Goal: Task Accomplishment & Management: Manage account settings

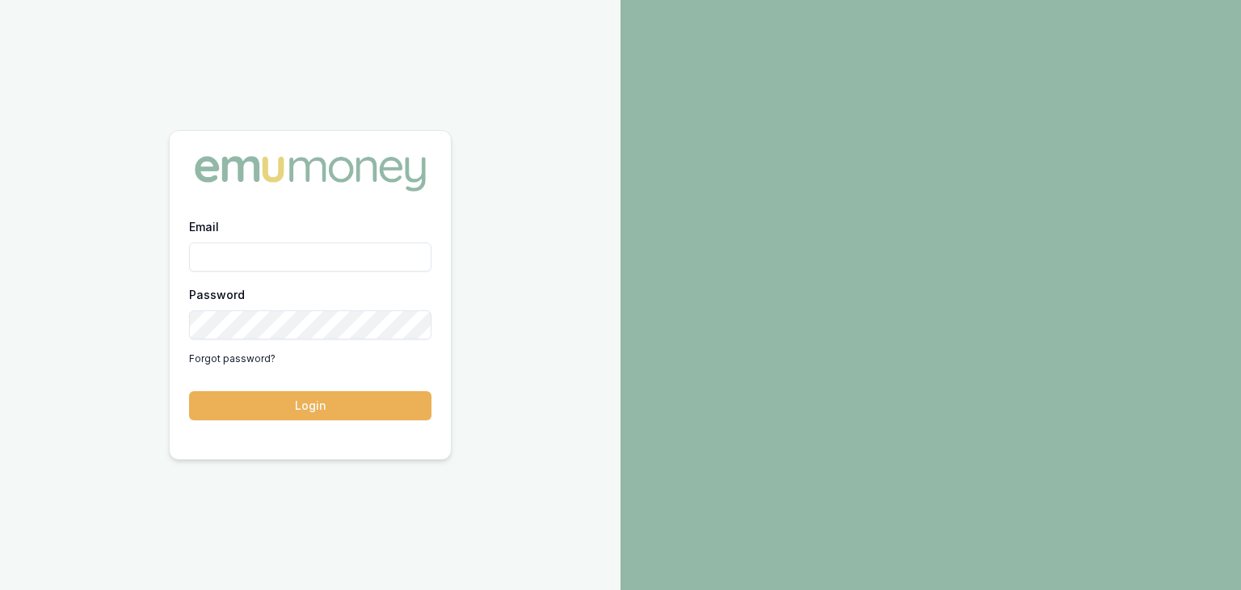
click at [234, 262] on input "Email" at bounding box center [310, 256] width 242 height 29
type input "[EMAIL_ADDRESS][PERSON_NAME][DOMAIN_NAME]"
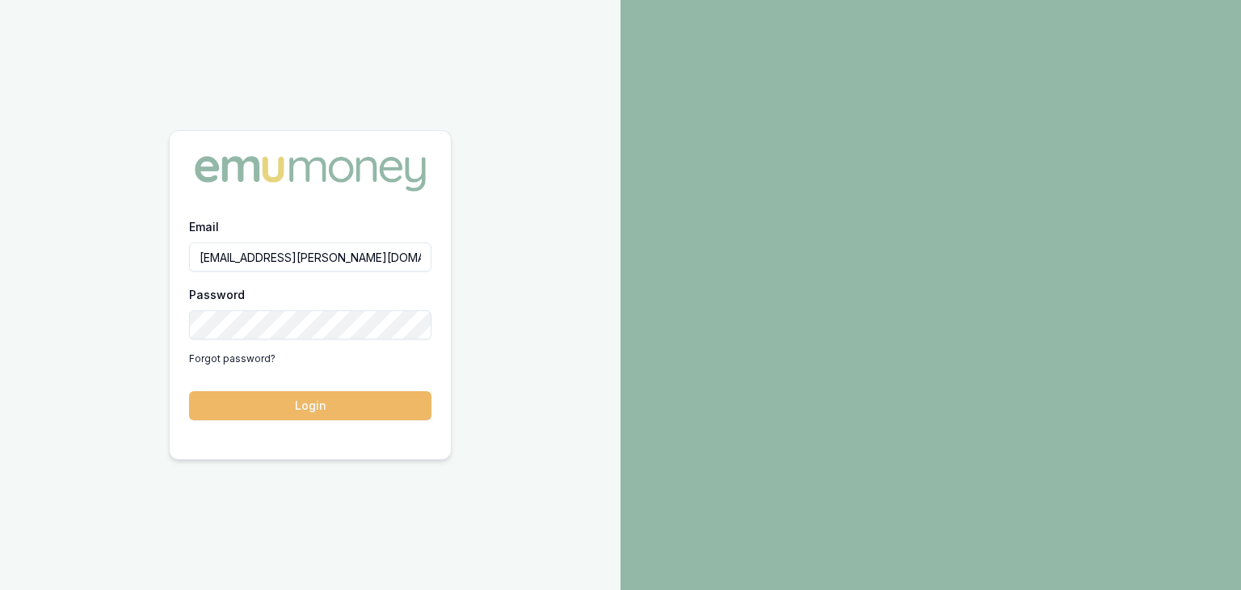
click at [351, 402] on button "Login" at bounding box center [310, 405] width 242 height 29
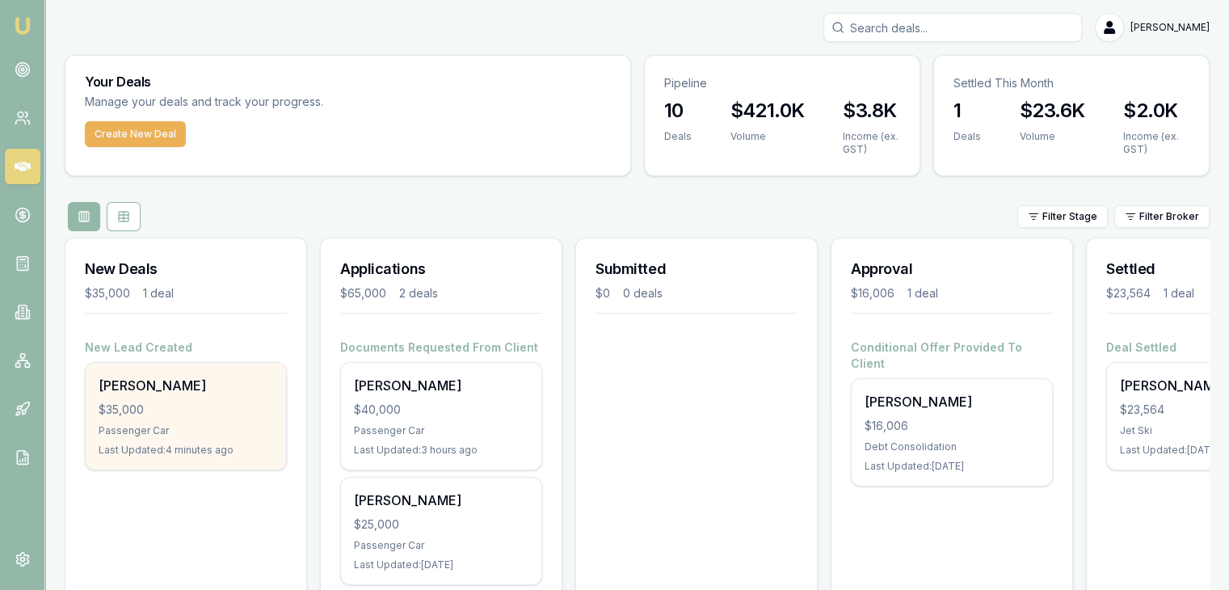
click at [125, 402] on div "$35,000" at bounding box center [186, 410] width 175 height 16
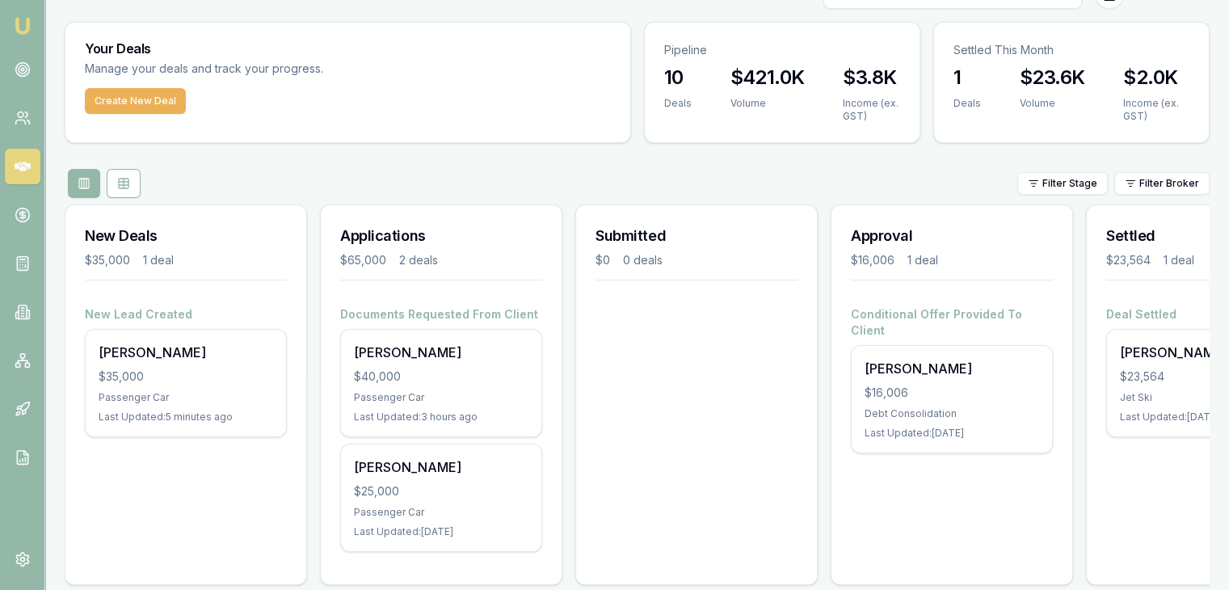
scroll to position [65, 0]
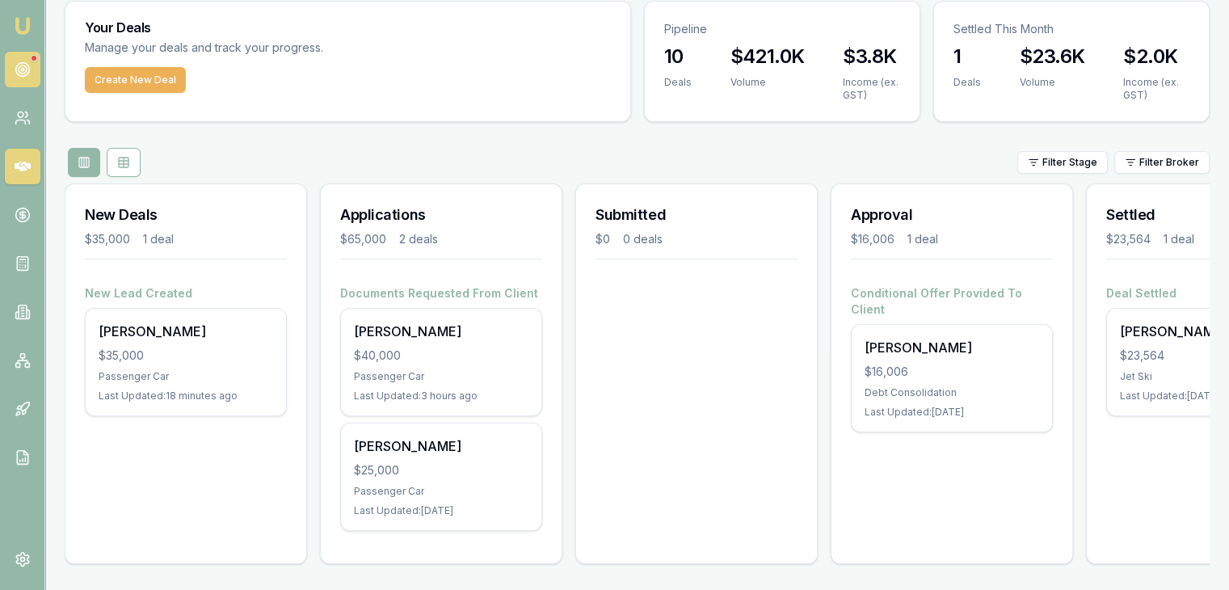
click at [16, 72] on icon at bounding box center [23, 69] width 16 height 16
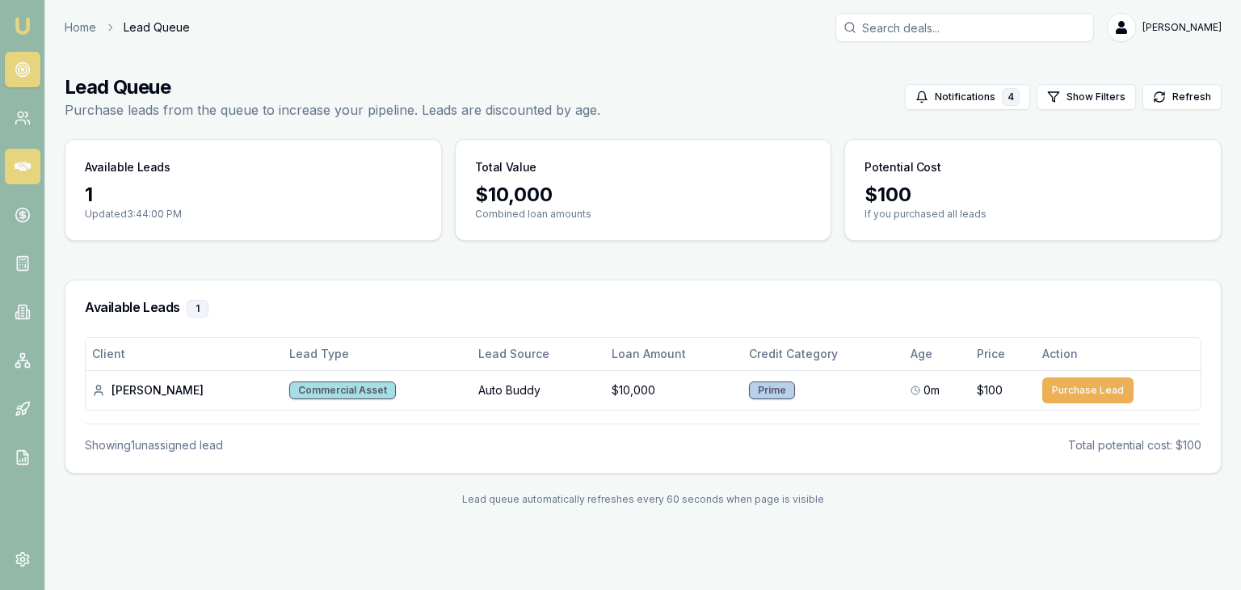
click at [19, 164] on icon at bounding box center [23, 167] width 16 height 10
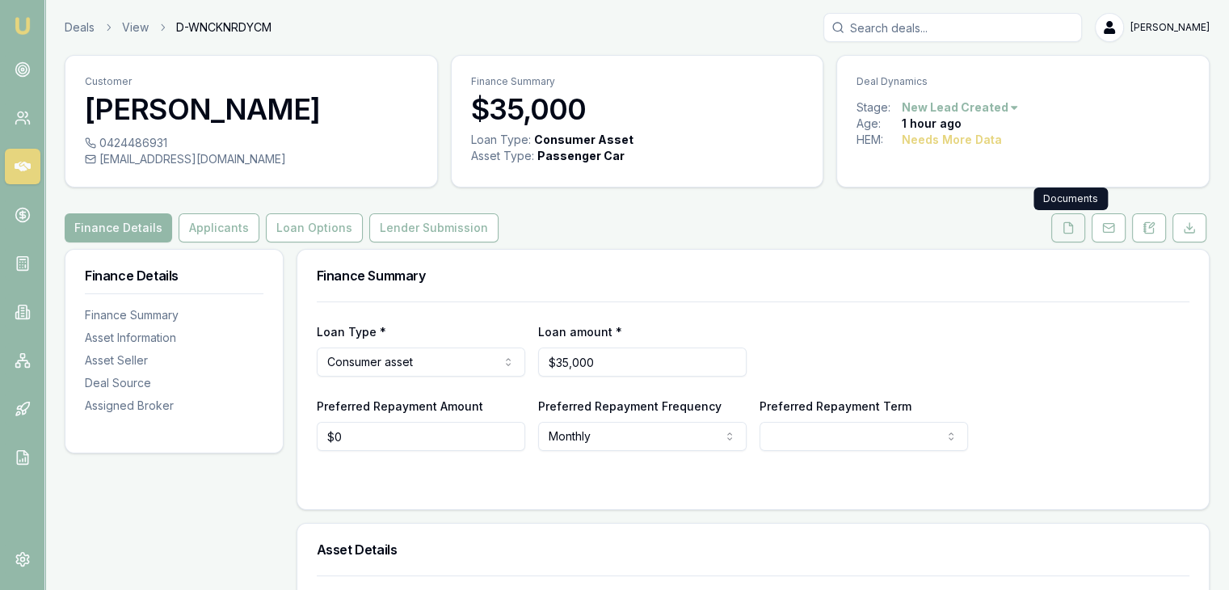
click at [1070, 230] on icon at bounding box center [1068, 227] width 13 height 13
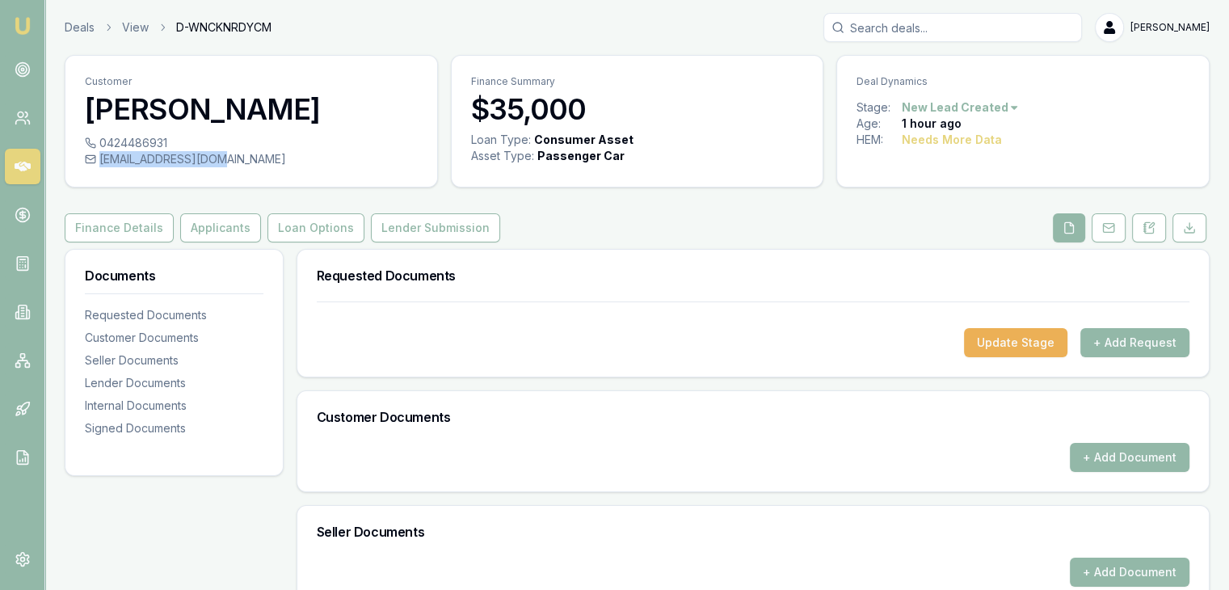
drag, startPoint x: 221, startPoint y: 159, endPoint x: 97, endPoint y: 158, distance: 123.6
click at [97, 158] on div "ermyas5@yahoo.co.uk" at bounding box center [251, 159] width 333 height 16
copy div "ermyas5@yahoo.co.uk"
click at [105, 227] on button "Finance Details" at bounding box center [119, 227] width 109 height 29
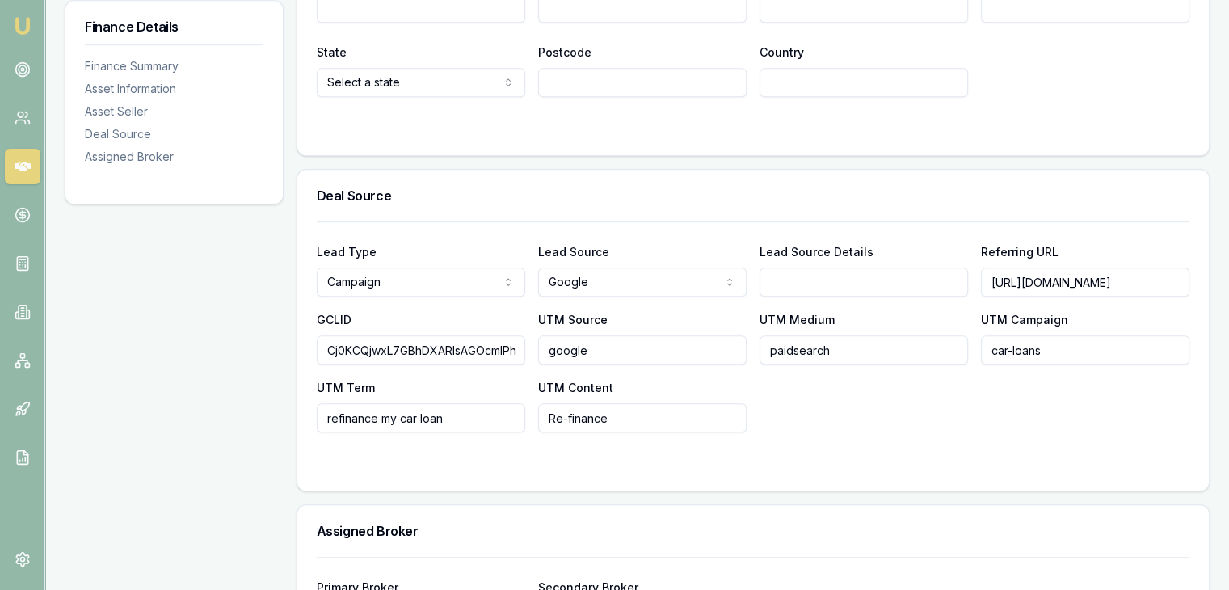
scroll to position [0, 187]
drag, startPoint x: 990, startPoint y: 284, endPoint x: 1216, endPoint y: 266, distance: 226.9
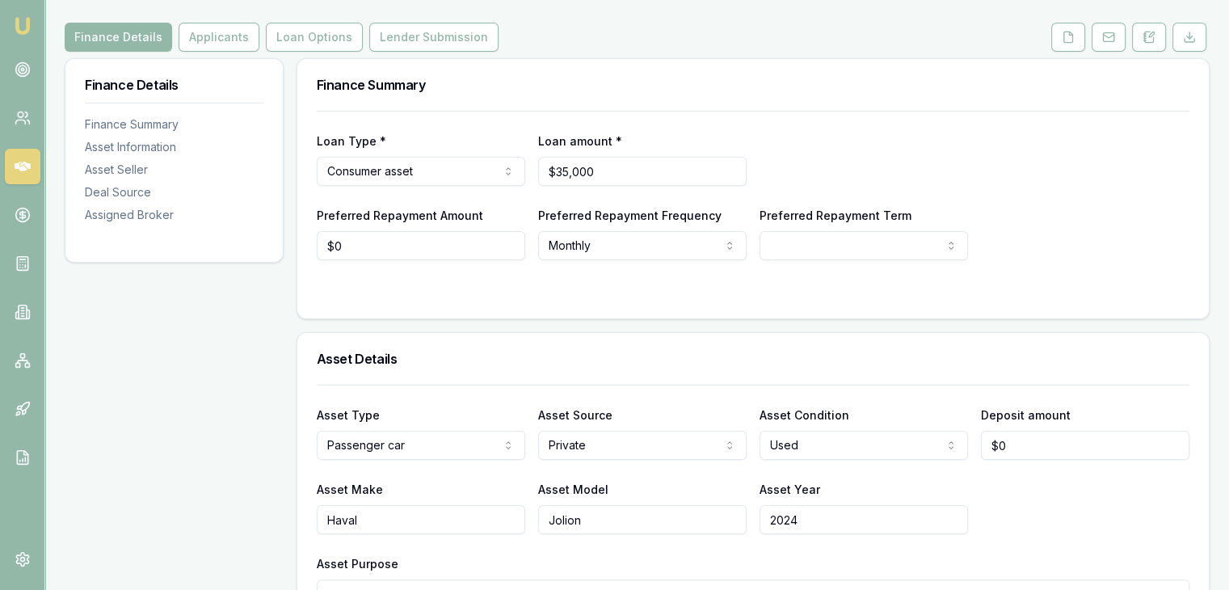
scroll to position [0, 0]
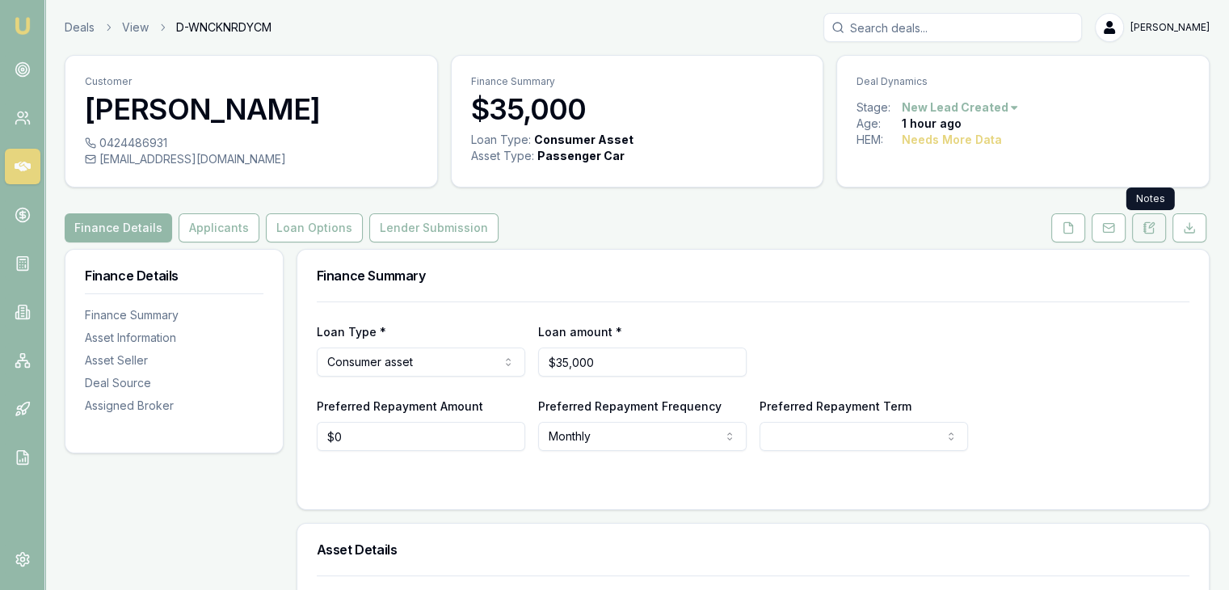
click at [1151, 228] on icon at bounding box center [1148, 227] width 13 height 13
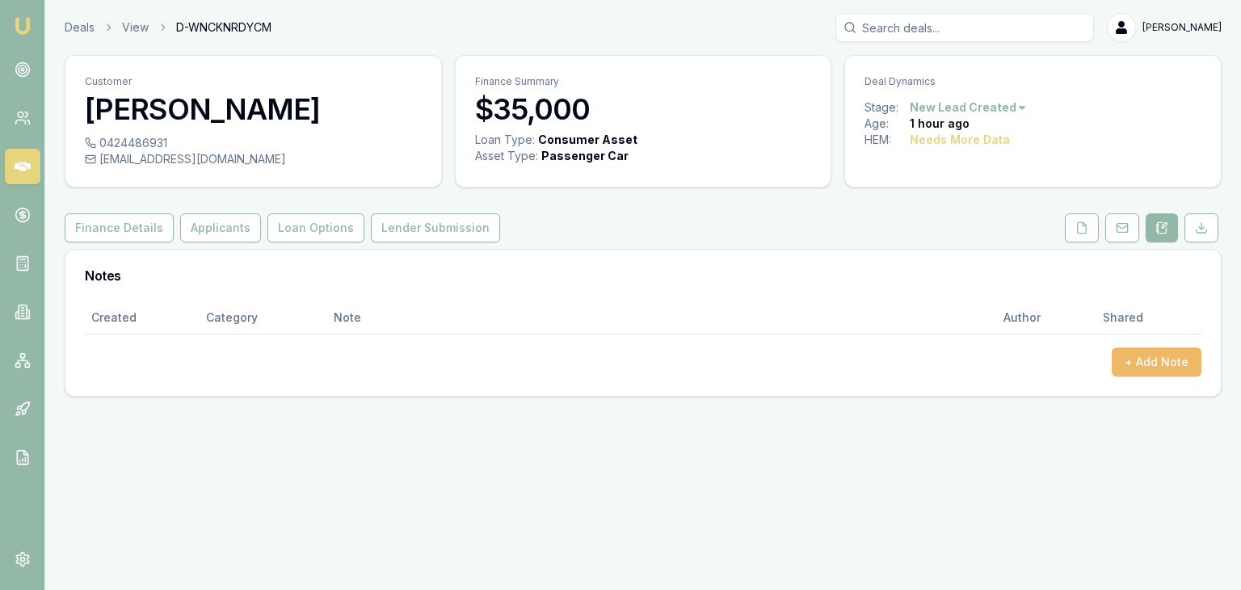
click at [1147, 357] on button "+ Add Note" at bounding box center [1157, 361] width 90 height 29
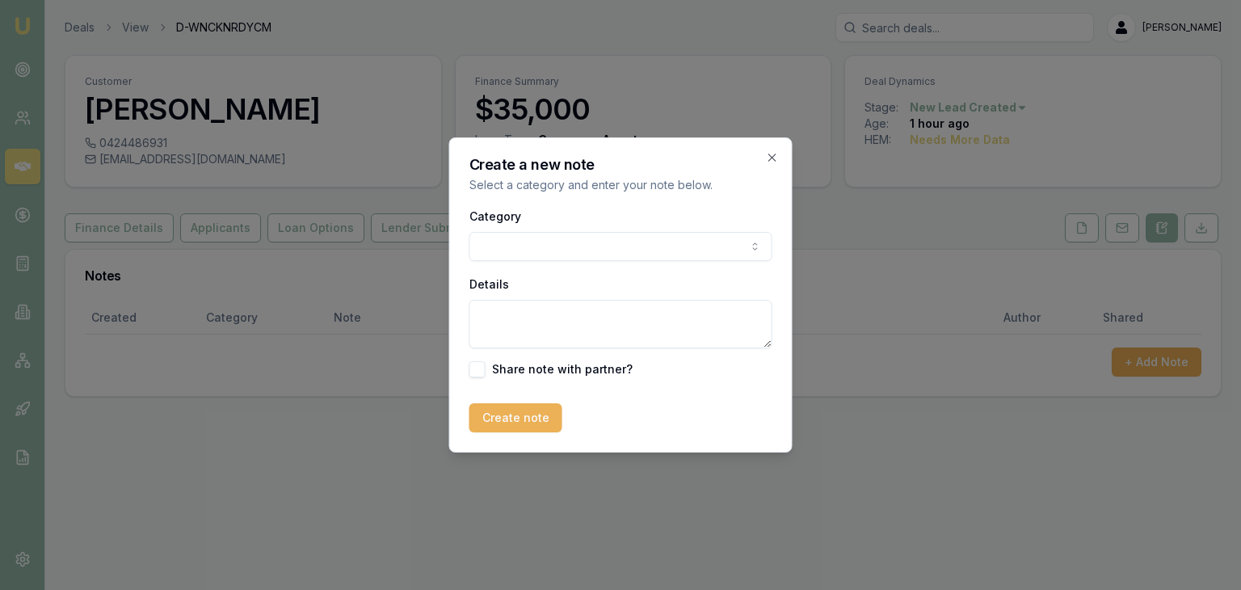
click at [637, 244] on body "Emu Broker Deals View D-WNCKNRDYCM Baron Ketterman Toggle Menu Customer Ermias …" at bounding box center [620, 295] width 1241 height 590
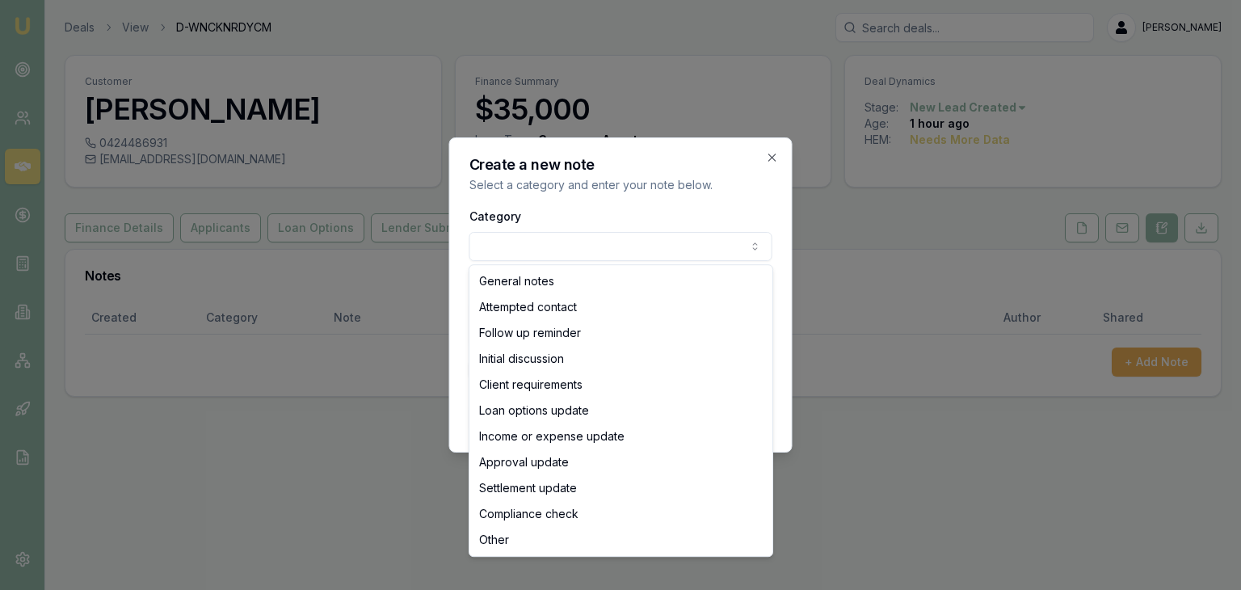
select select "ATTEMPTED_CONTACT"
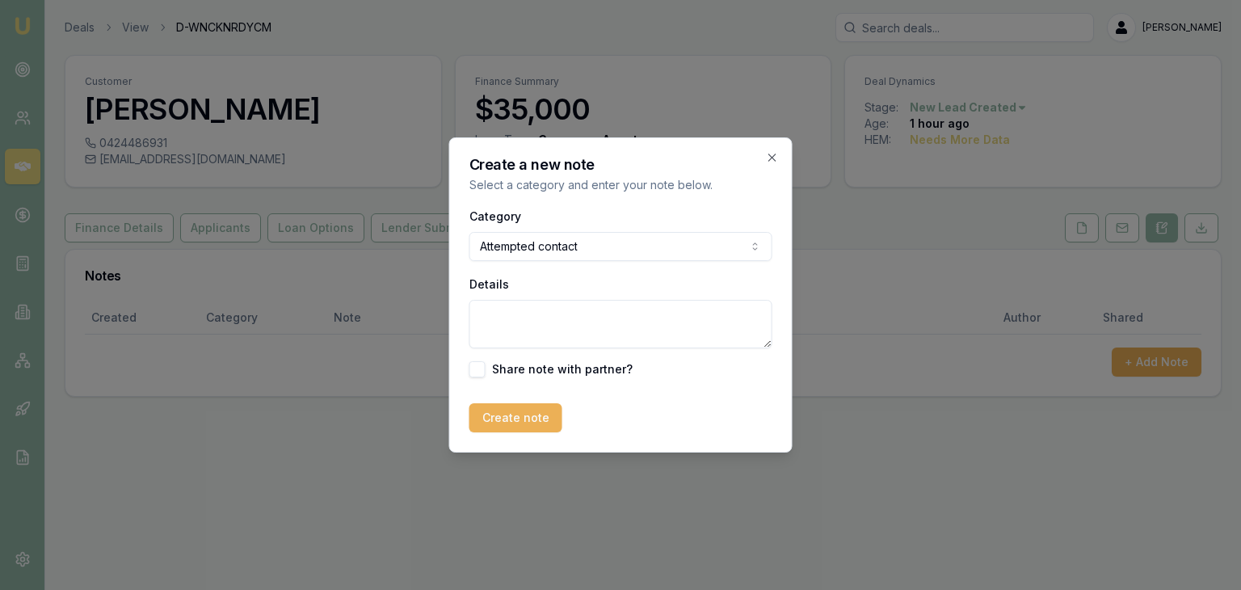
click at [490, 301] on textarea "Details" at bounding box center [620, 324] width 303 height 48
type textarea "Sent email"
click at [519, 421] on button "Create note" at bounding box center [515, 417] width 93 height 29
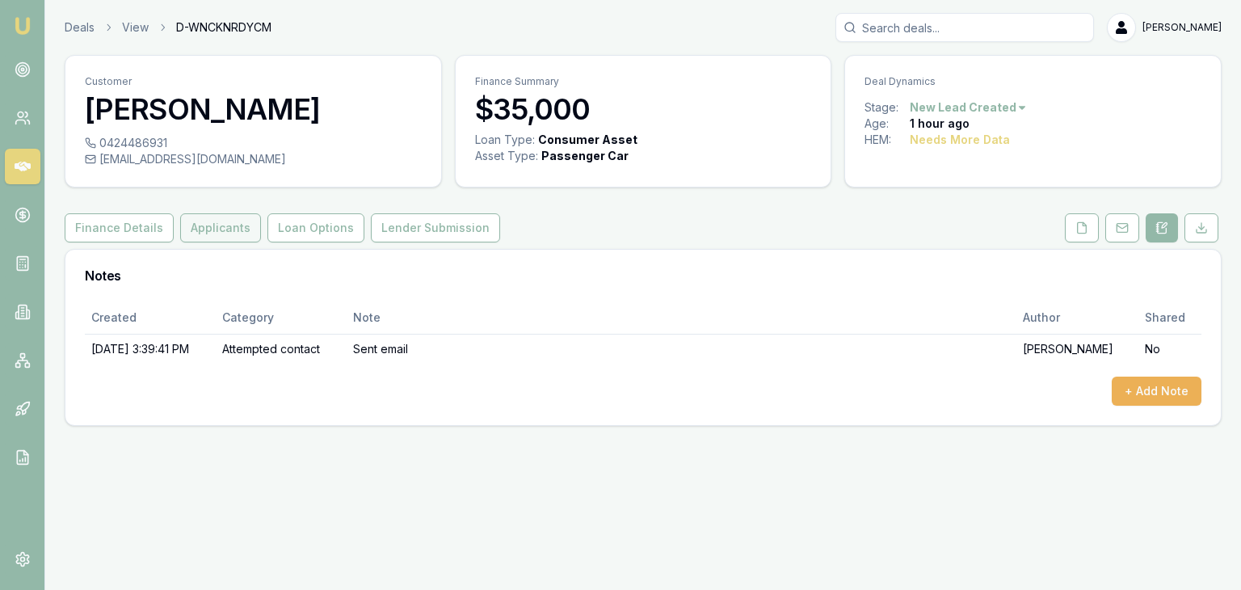
click at [203, 224] on button "Applicants" at bounding box center [220, 227] width 81 height 29
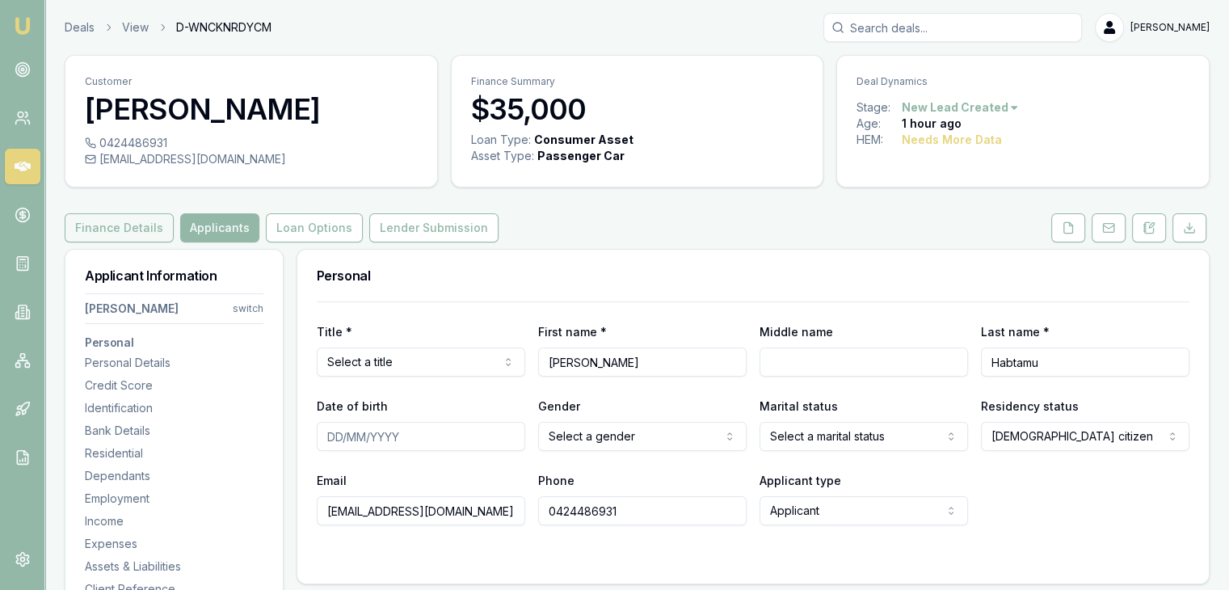
click at [108, 226] on button "Finance Details" at bounding box center [119, 227] width 109 height 29
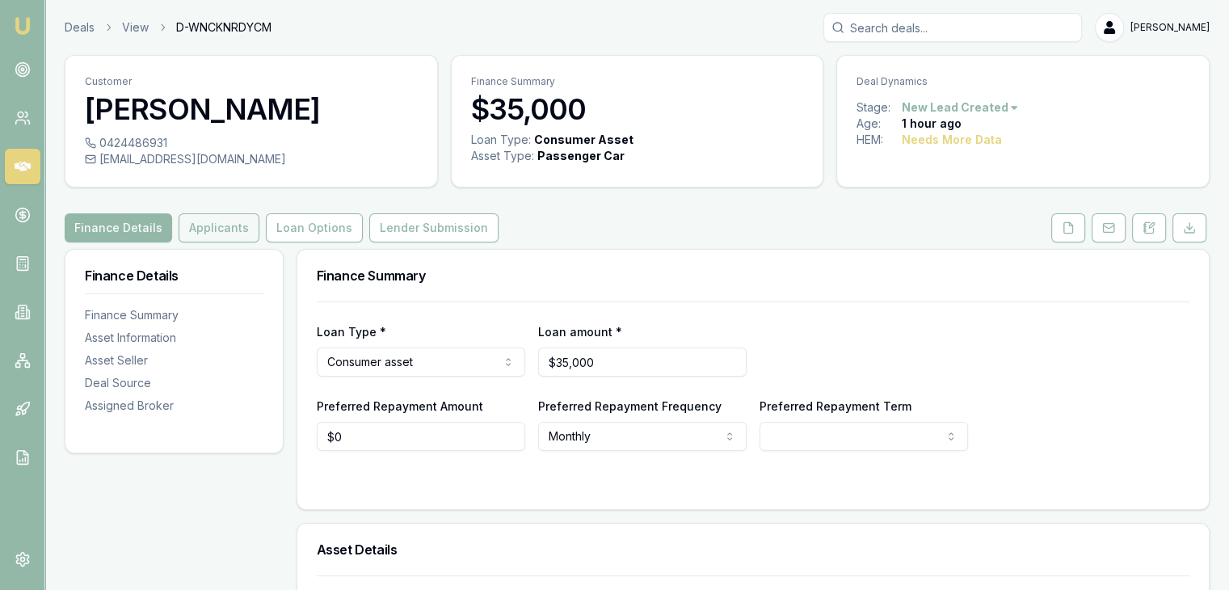
click at [196, 234] on button "Applicants" at bounding box center [219, 227] width 81 height 29
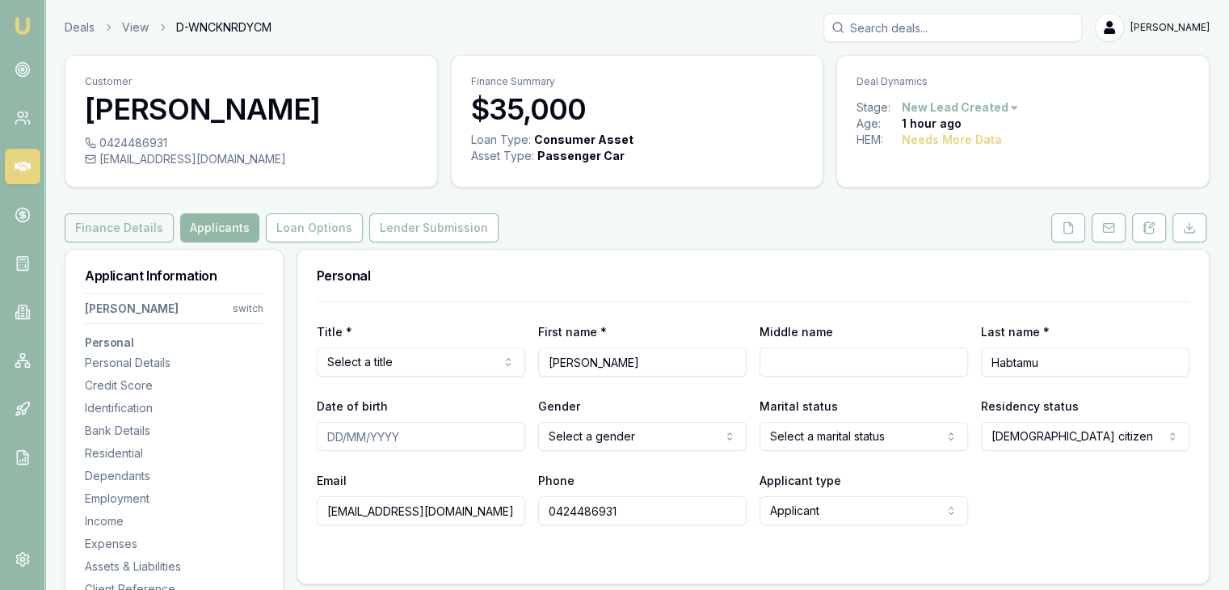
click at [94, 223] on button "Finance Details" at bounding box center [119, 227] width 109 height 29
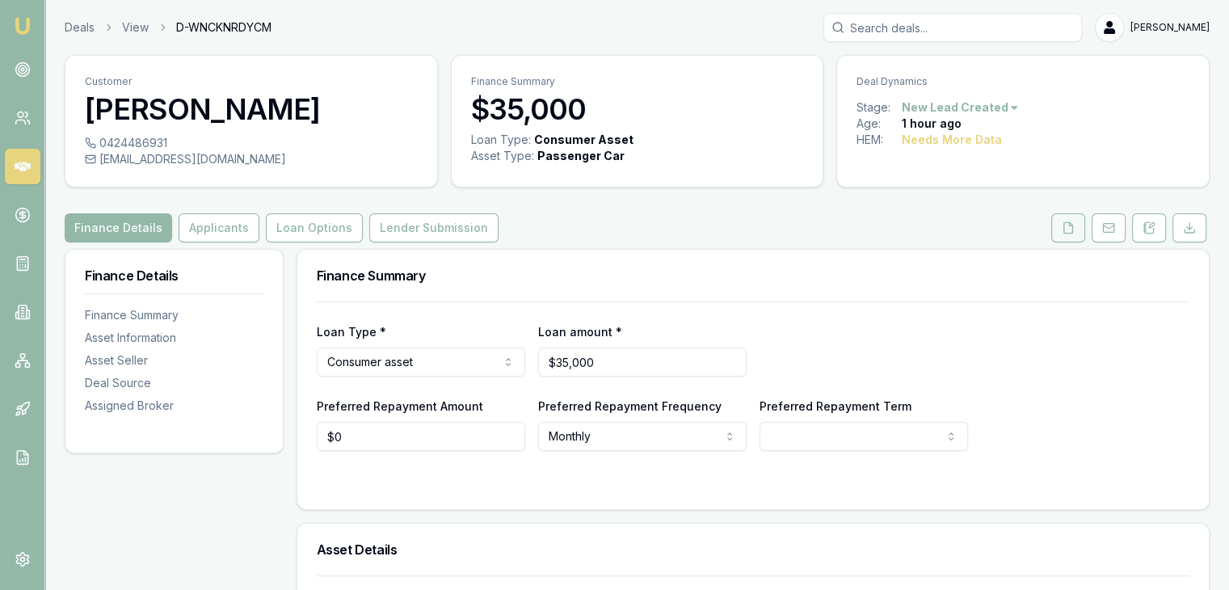
click at [1073, 226] on icon at bounding box center [1068, 227] width 9 height 11
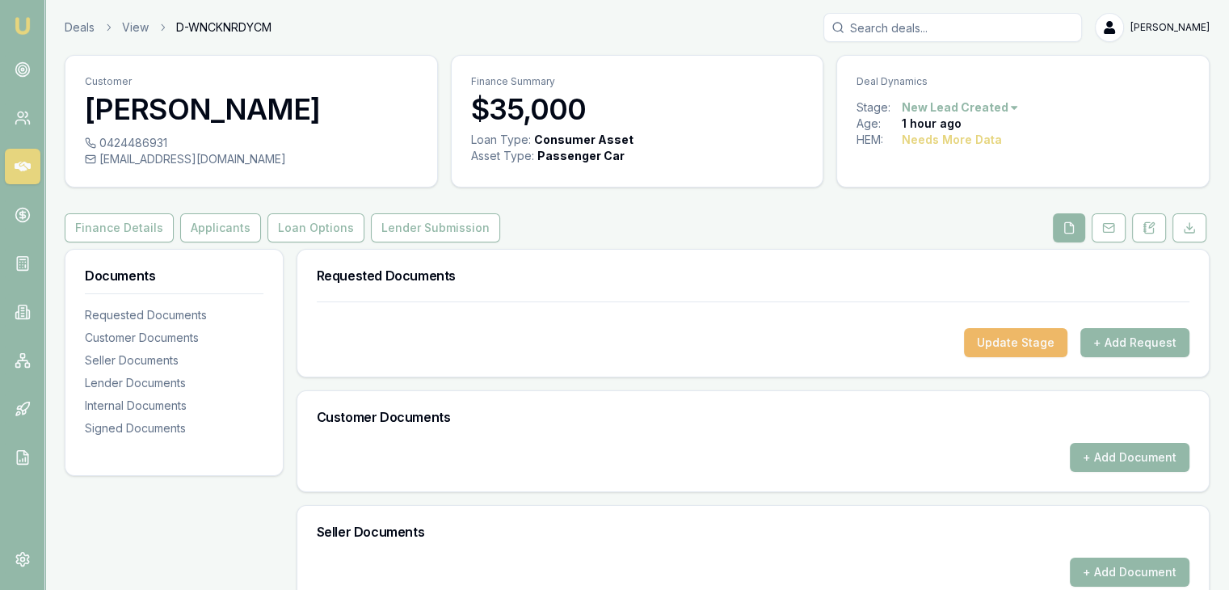
click at [1012, 337] on button "Update Stage" at bounding box center [1015, 342] width 103 height 29
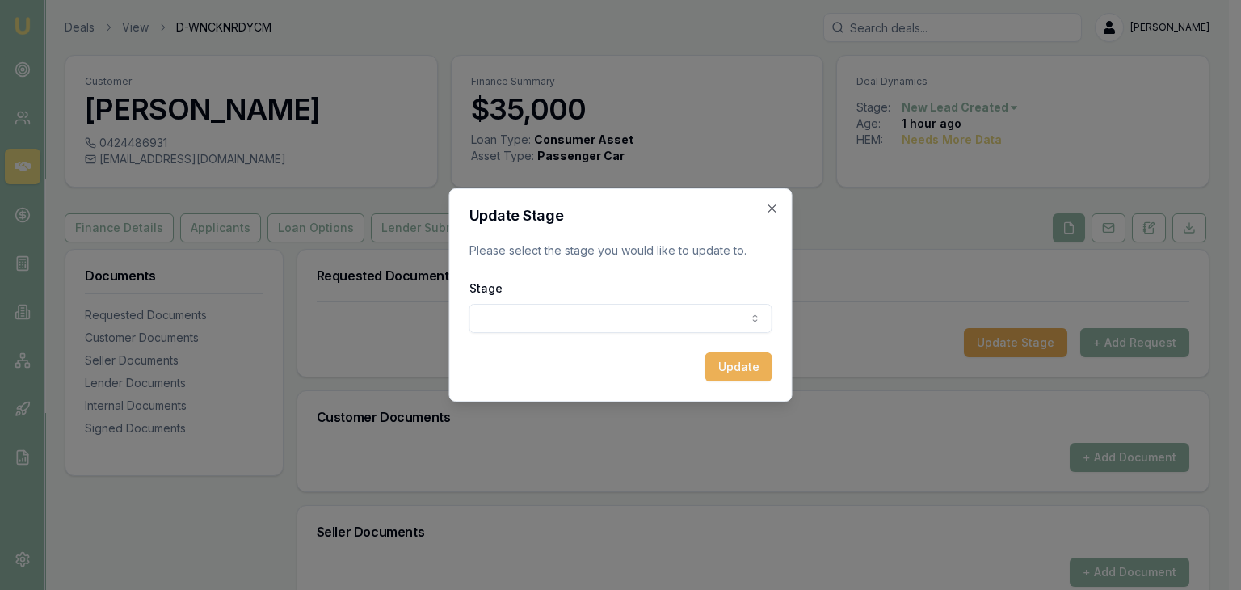
click at [522, 318] on body "Emu Broker Deals View D-WNCKNRDYCM Baron Ketterman Toggle Menu Customer Ermias …" at bounding box center [614, 295] width 1229 height 590
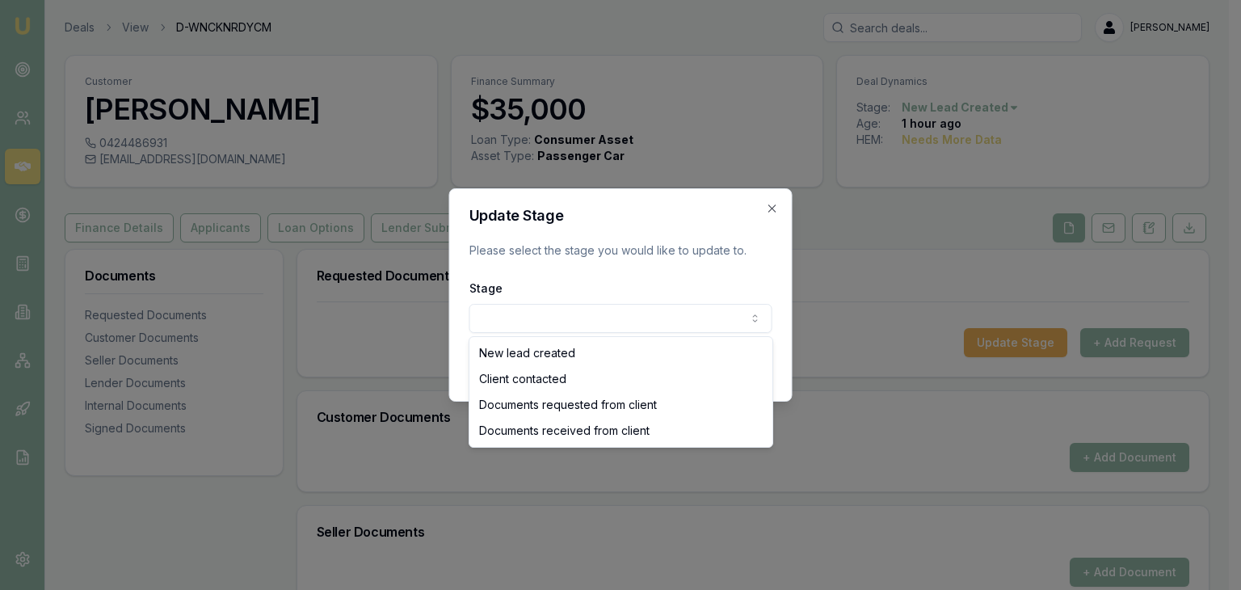
select select "CLIENT_CONTACTED"
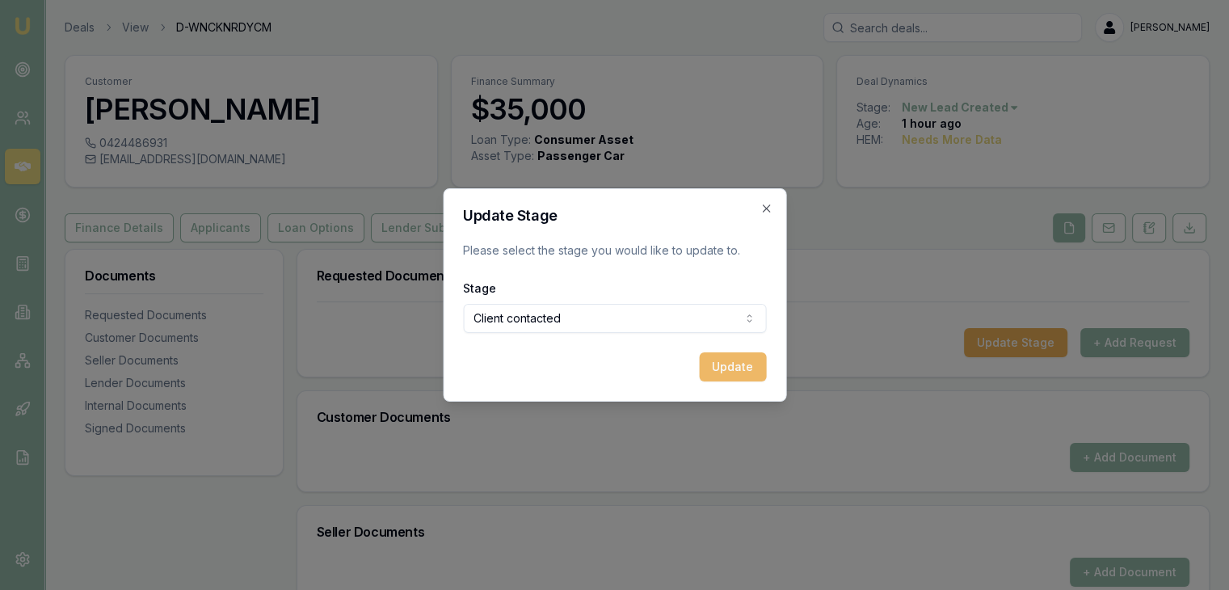
click at [734, 369] on button "Update" at bounding box center [732, 366] width 67 height 29
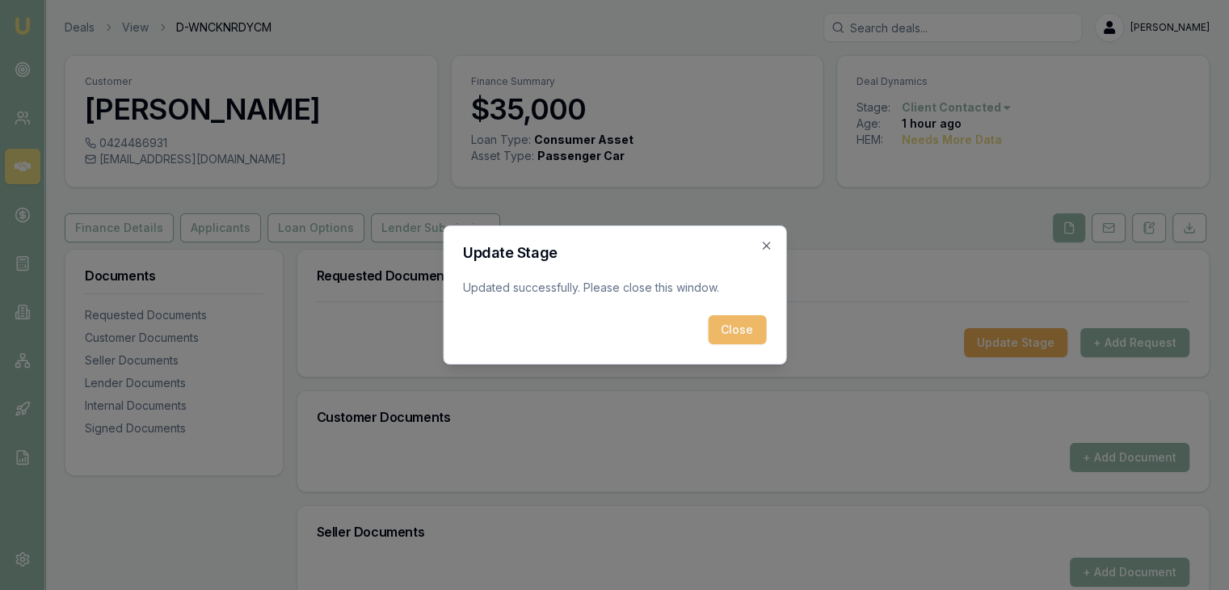
click at [727, 327] on button "Close" at bounding box center [737, 329] width 58 height 29
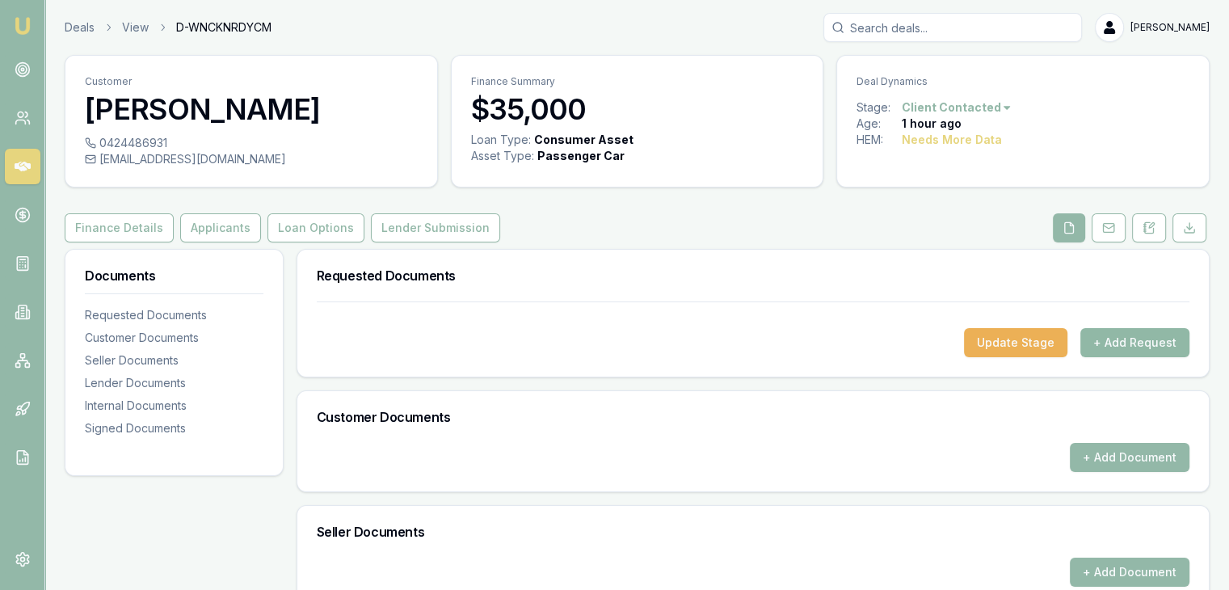
click at [1113, 337] on button "+ Add Request" at bounding box center [1134, 342] width 109 height 29
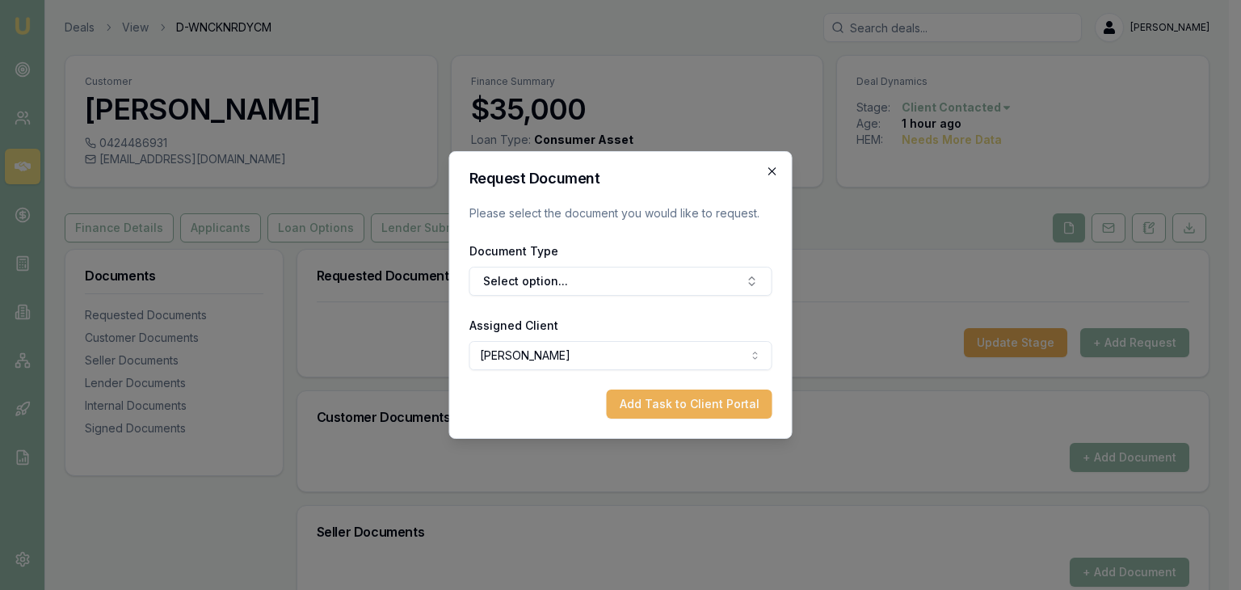
click at [770, 175] on icon "button" at bounding box center [772, 171] width 13 height 13
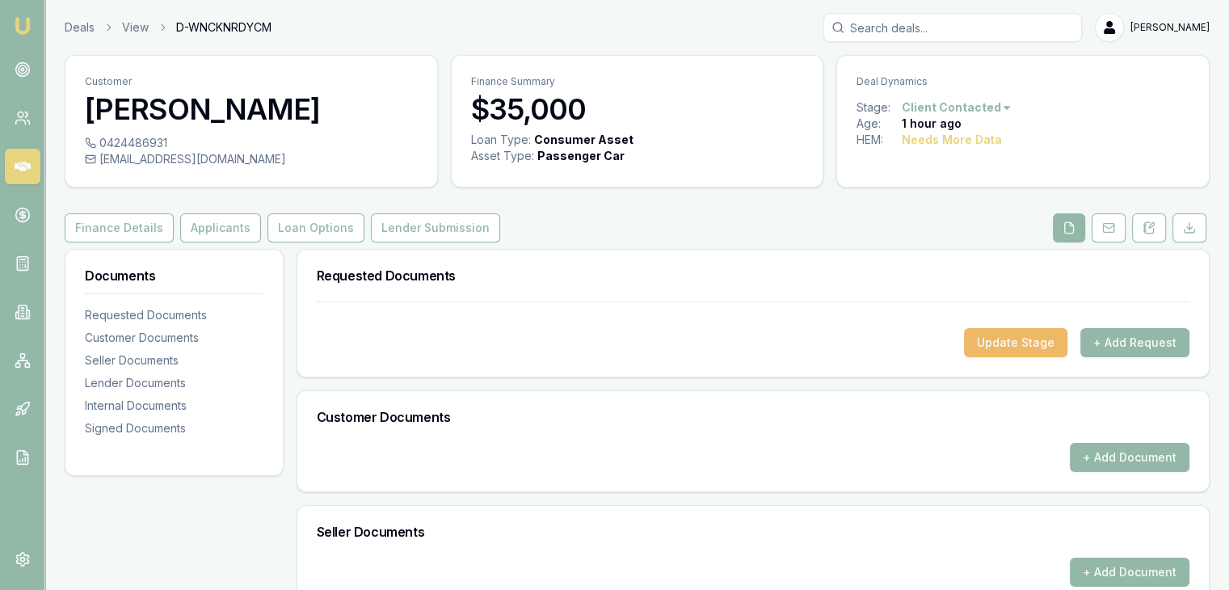
click at [1017, 342] on button "Update Stage" at bounding box center [1015, 342] width 103 height 29
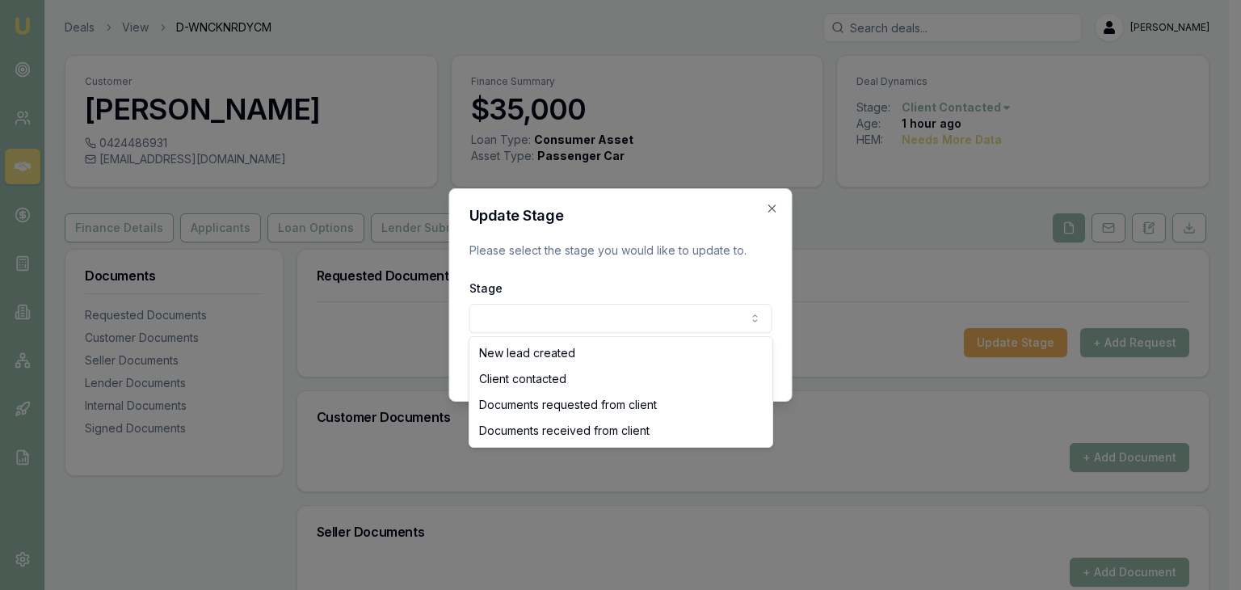
click at [677, 317] on body "Emu Broker Deals View D-WNCKNRDYCM Baron Ketterman Toggle Menu Customer Ermias …" at bounding box center [614, 295] width 1229 height 590
select select "DOCUMENTS_REQUESTED_FROM_CLIENT"
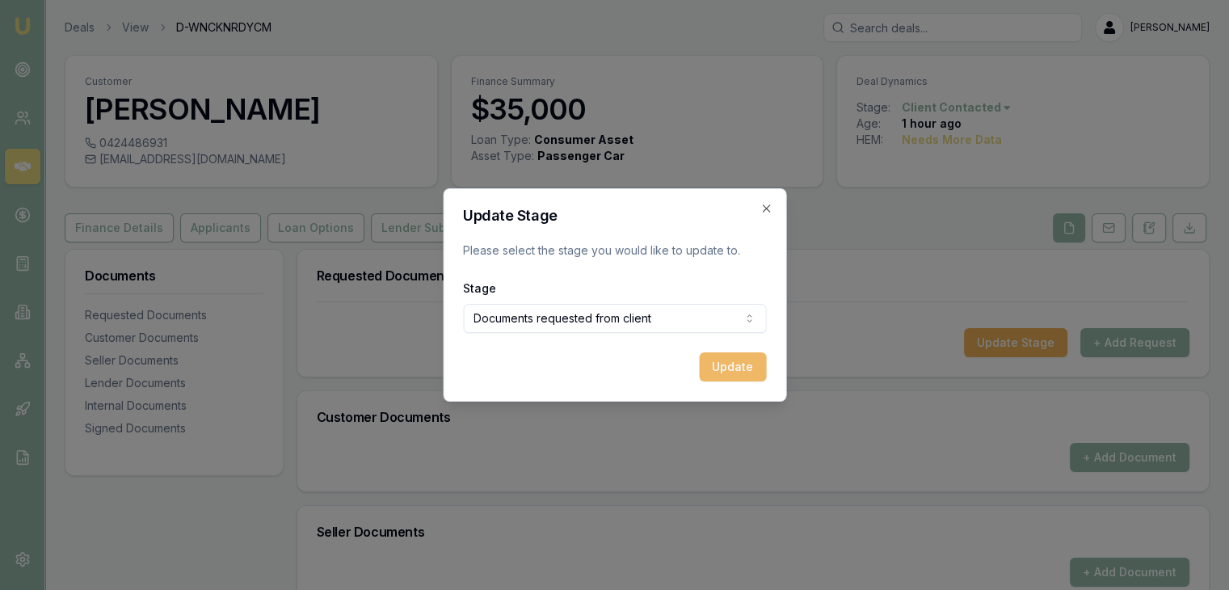
click at [719, 367] on button "Update" at bounding box center [732, 366] width 67 height 29
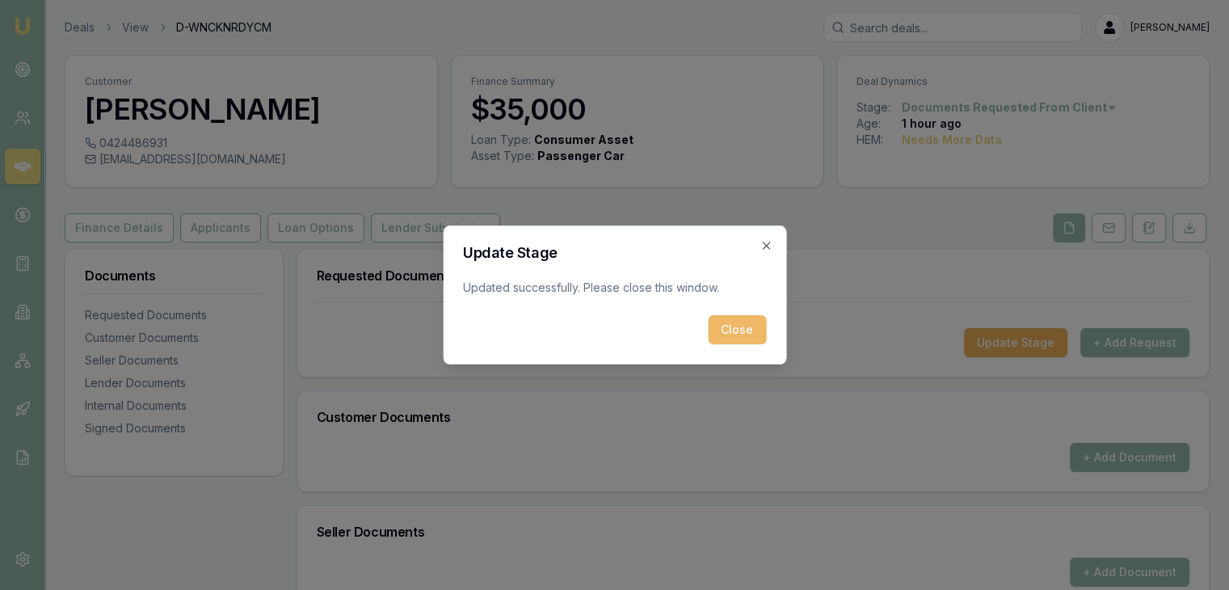
click at [740, 326] on button "Close" at bounding box center [737, 329] width 58 height 29
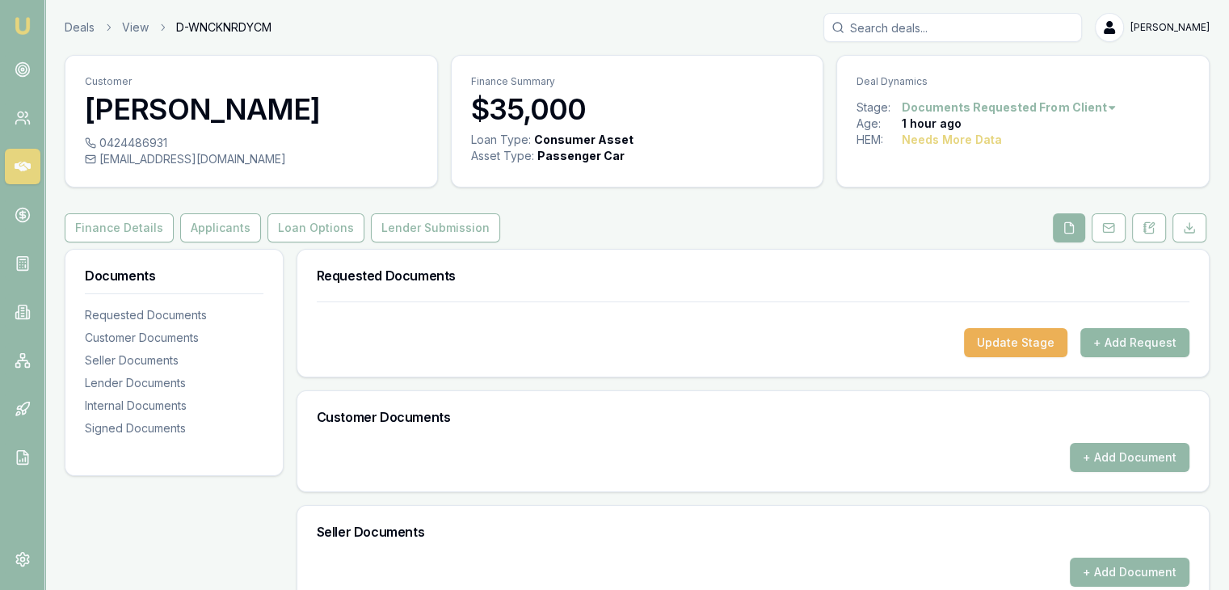
click at [1122, 340] on button "+ Add Request" at bounding box center [1134, 342] width 109 height 29
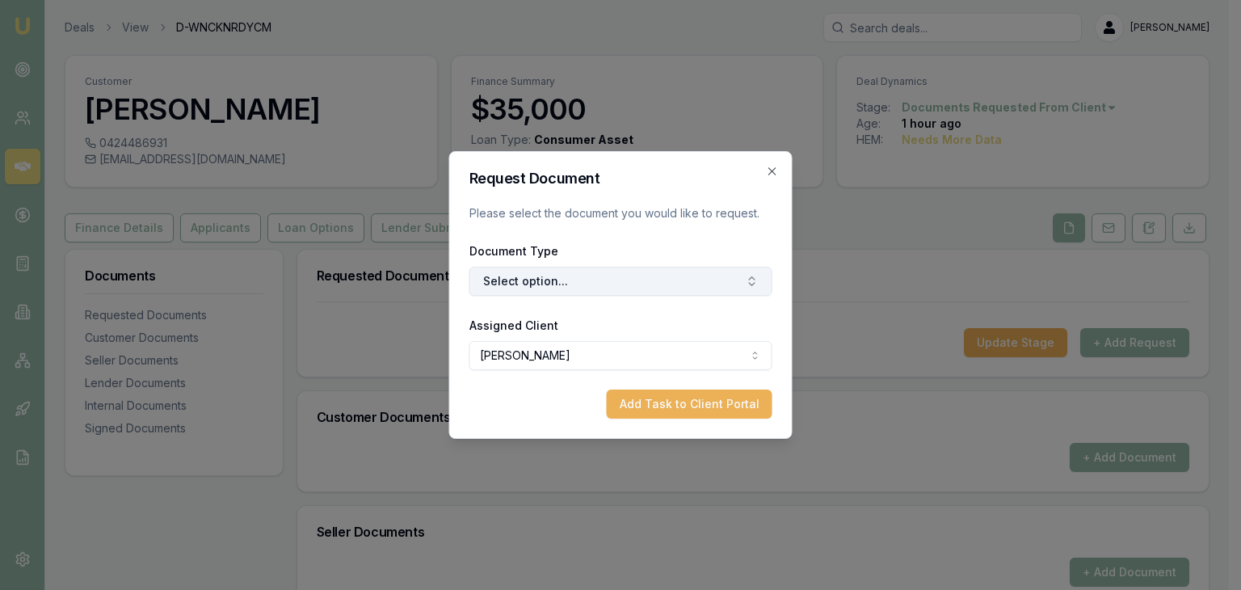
click at [563, 281] on button "Select option..." at bounding box center [620, 281] width 303 height 29
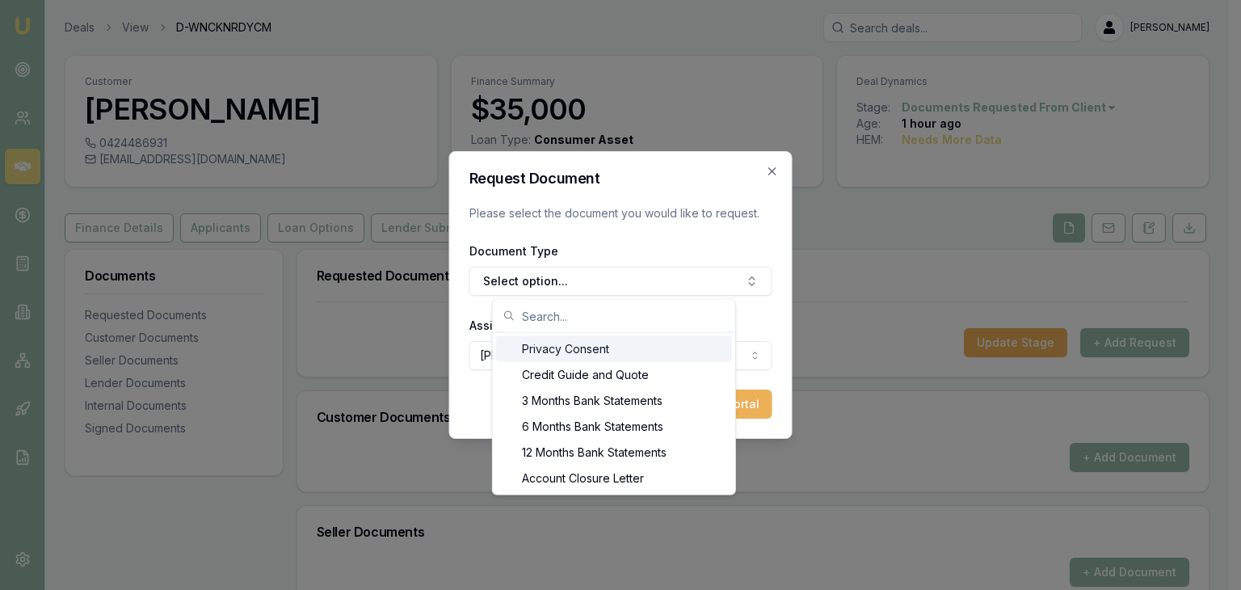
click at [563, 348] on div "Privacy Consent" at bounding box center [614, 349] width 236 height 26
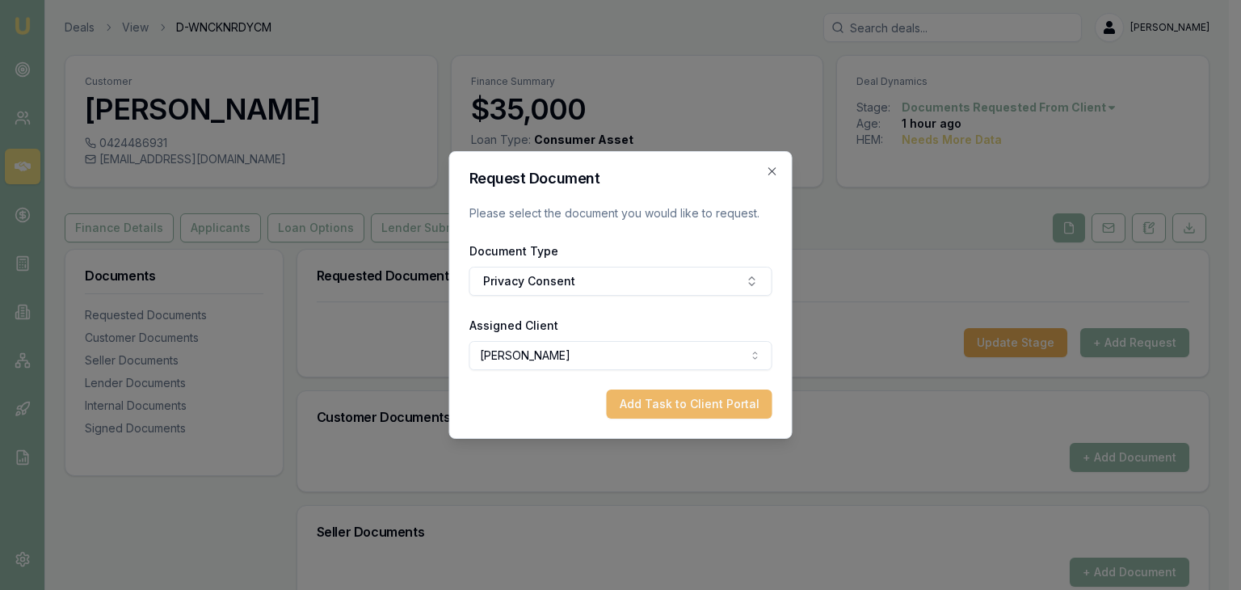
click at [647, 406] on button "Add Task to Client Portal" at bounding box center [690, 403] width 166 height 29
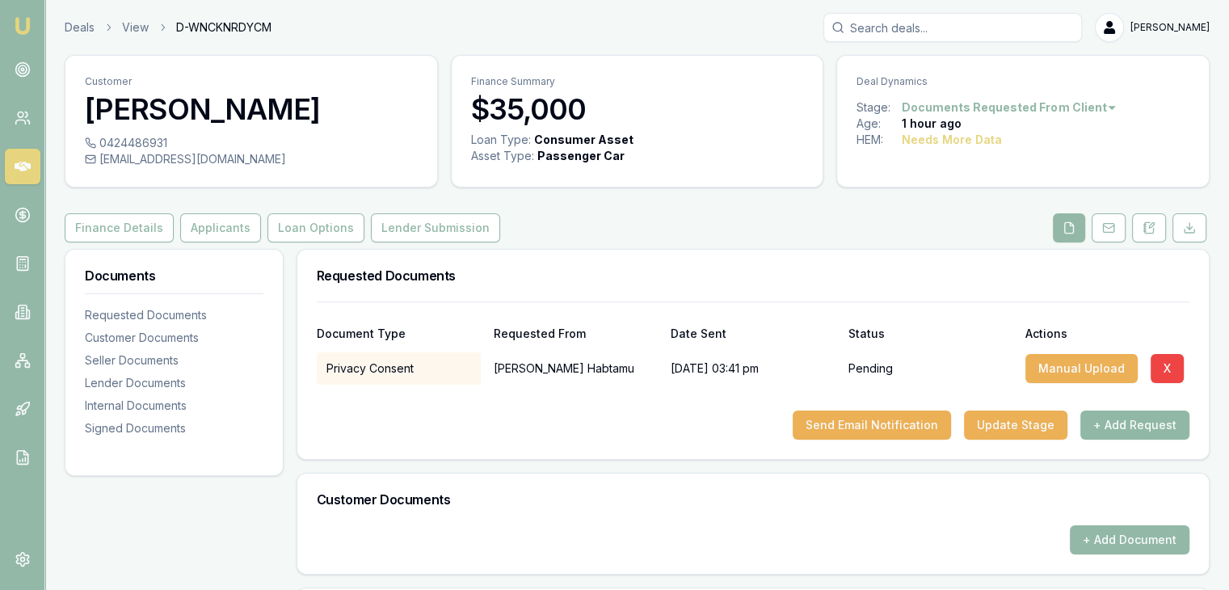
click at [1128, 424] on button "+ Add Request" at bounding box center [1134, 424] width 109 height 29
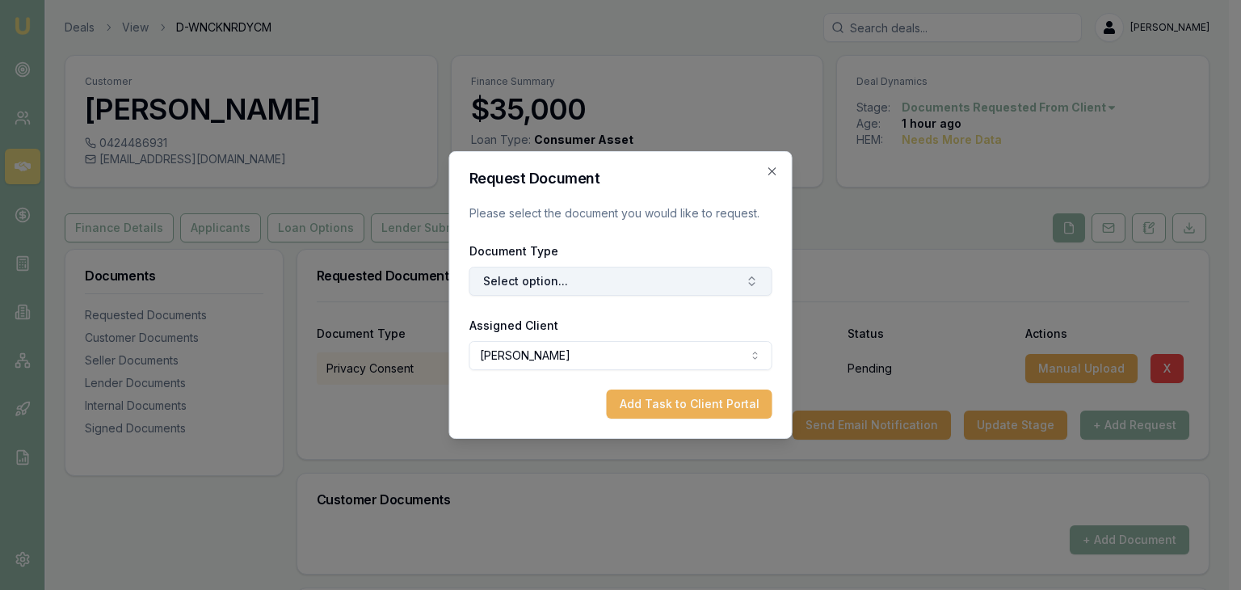
click at [549, 283] on button "Select option..." at bounding box center [620, 281] width 303 height 29
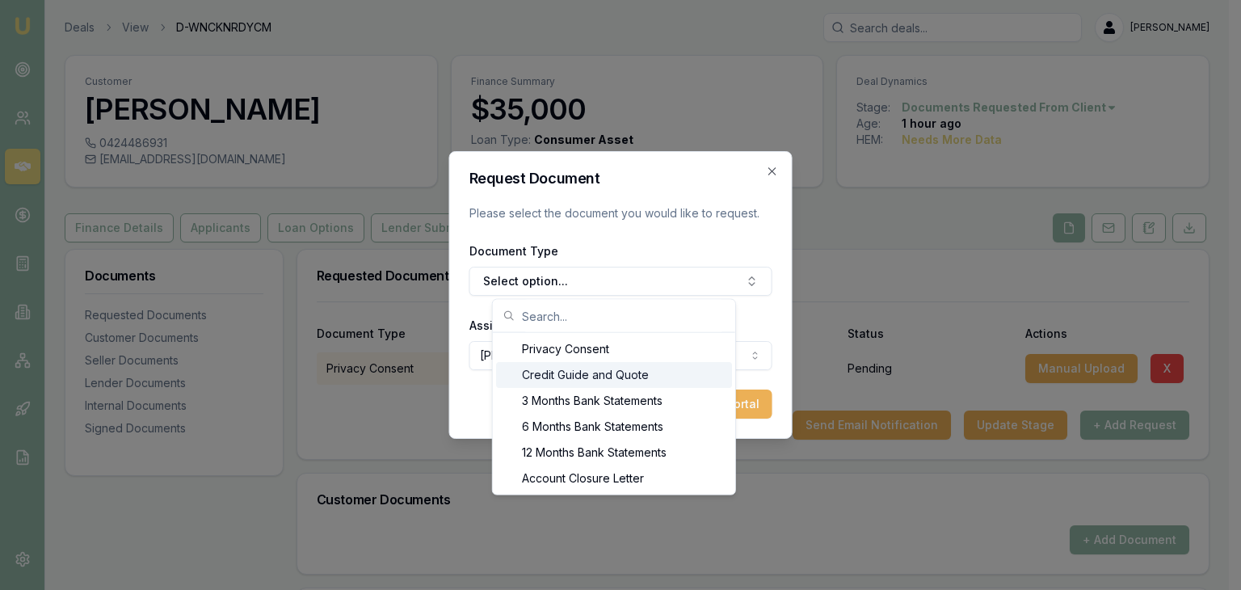
click at [531, 373] on div "Credit Guide and Quote" at bounding box center [614, 375] width 236 height 26
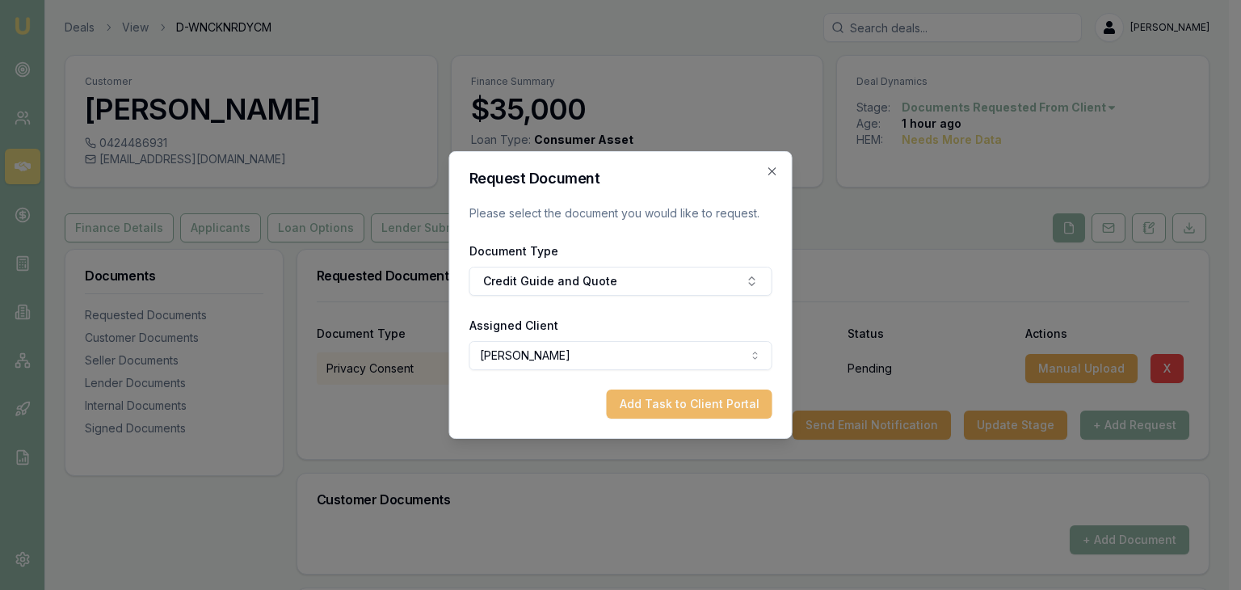
click at [704, 404] on button "Add Task to Client Portal" at bounding box center [690, 403] width 166 height 29
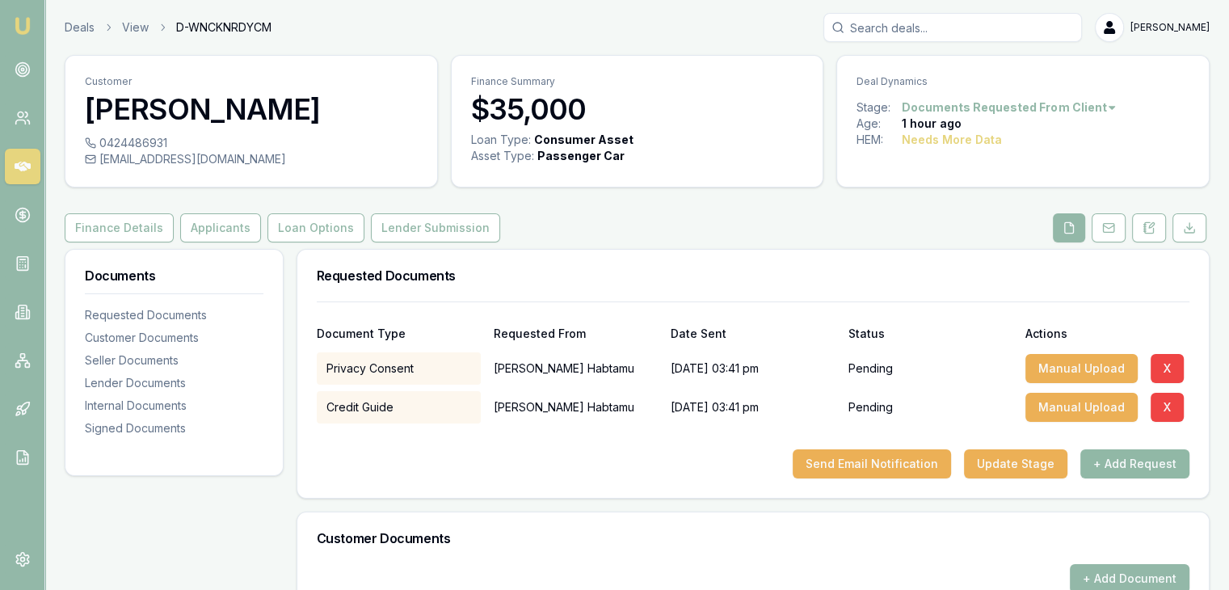
click at [1132, 460] on button "+ Add Request" at bounding box center [1134, 463] width 109 height 29
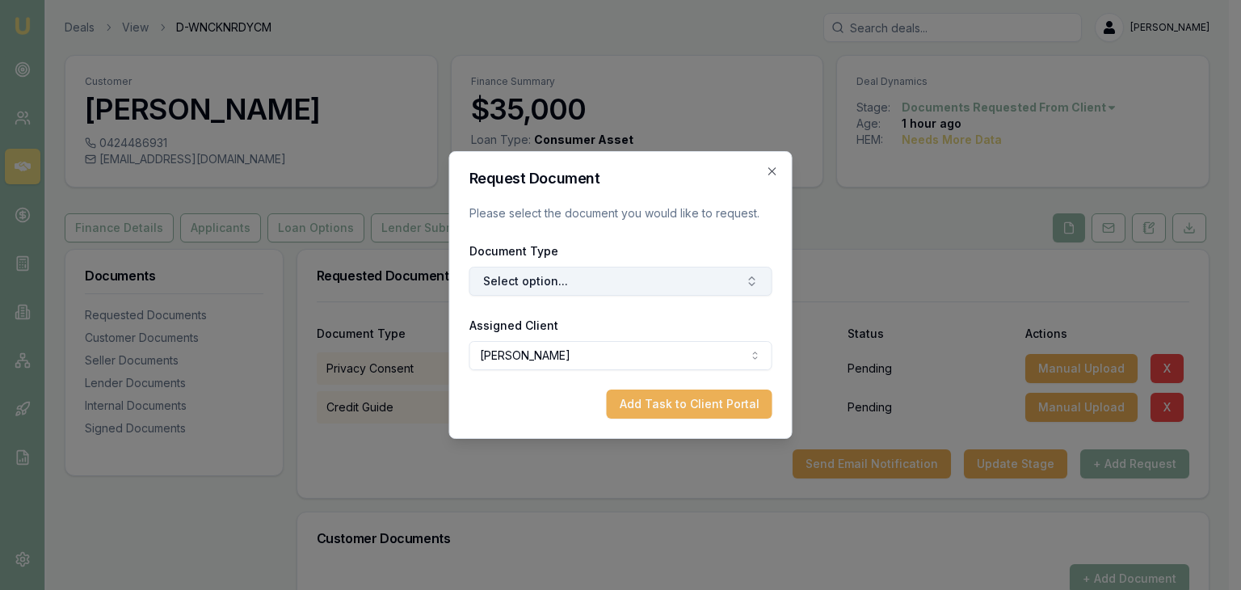
click at [528, 278] on button "Select option..." at bounding box center [620, 281] width 303 height 29
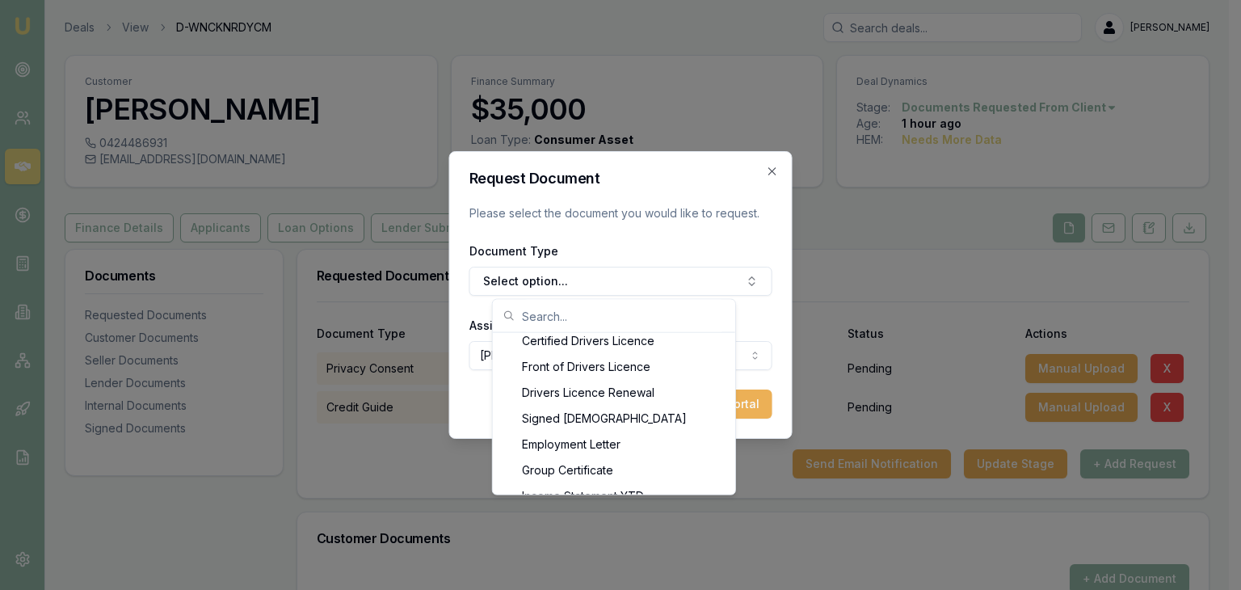
scroll to position [876, 0]
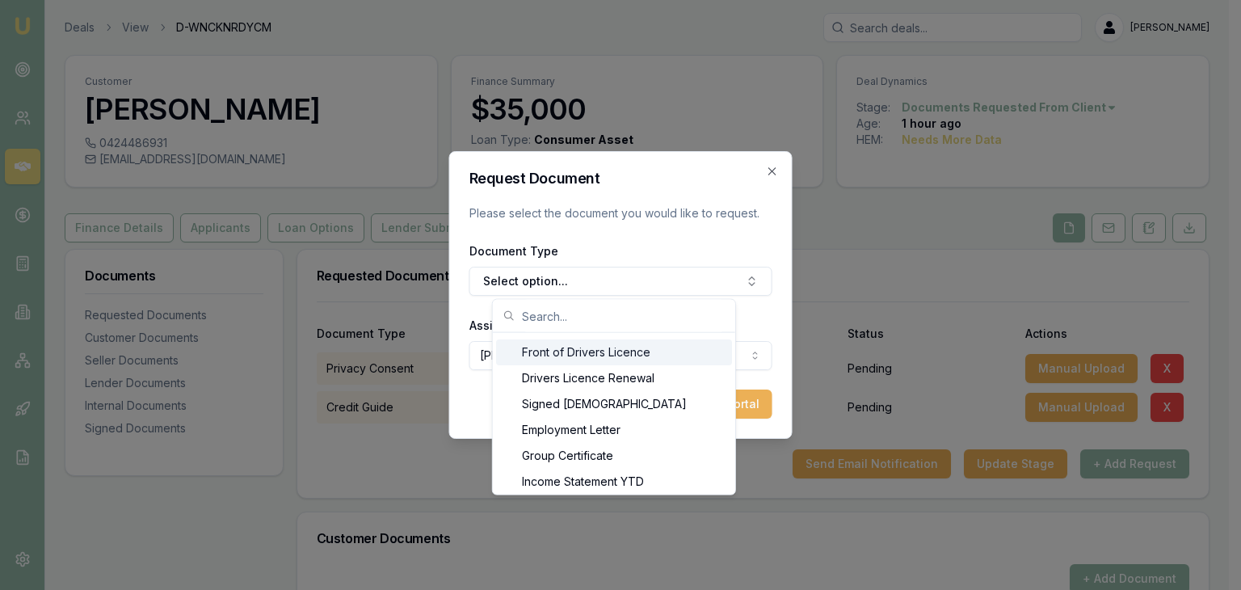
click at [566, 351] on div "Front of Drivers Licence" at bounding box center [614, 352] width 236 height 26
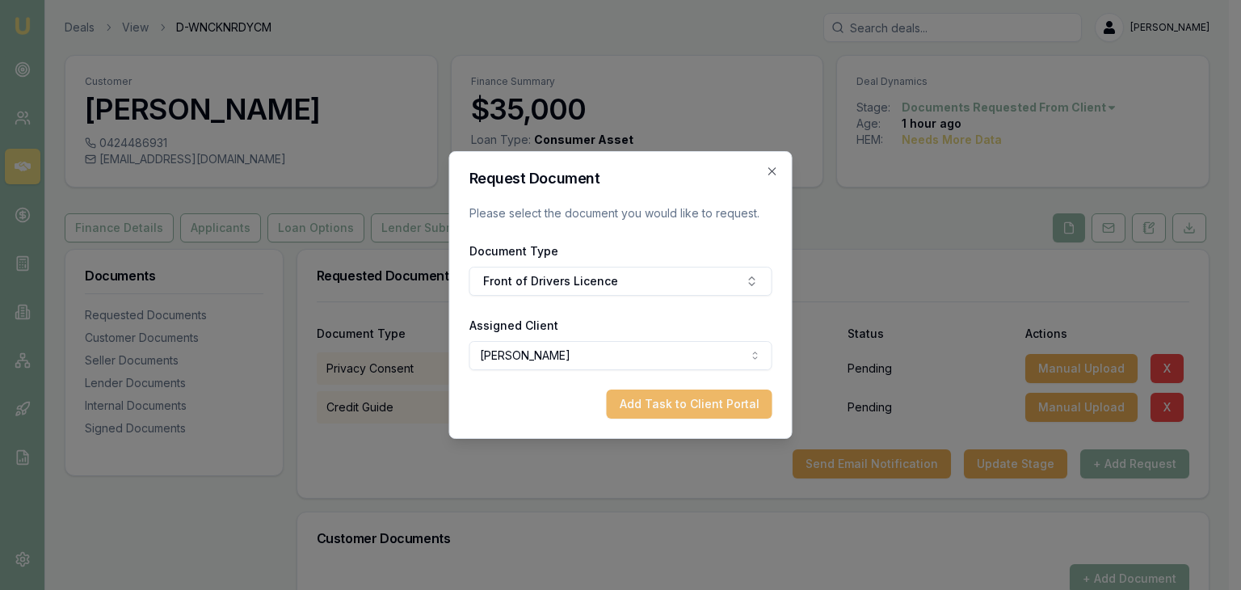
click at [673, 402] on button "Add Task to Client Portal" at bounding box center [690, 403] width 166 height 29
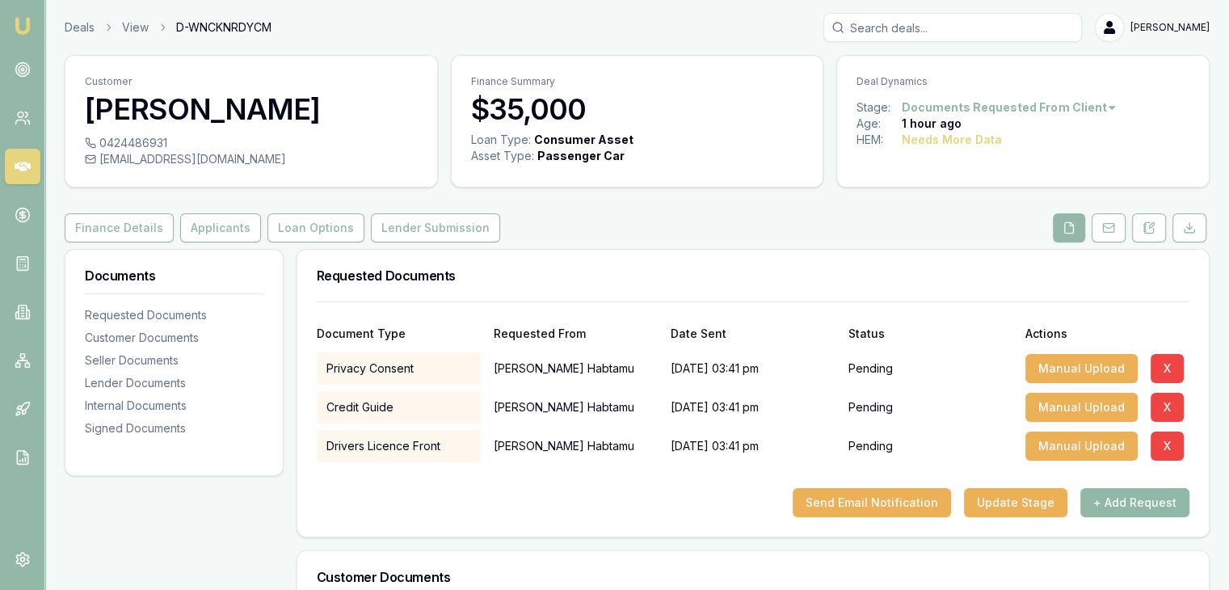
click at [1113, 499] on button "+ Add Request" at bounding box center [1134, 502] width 109 height 29
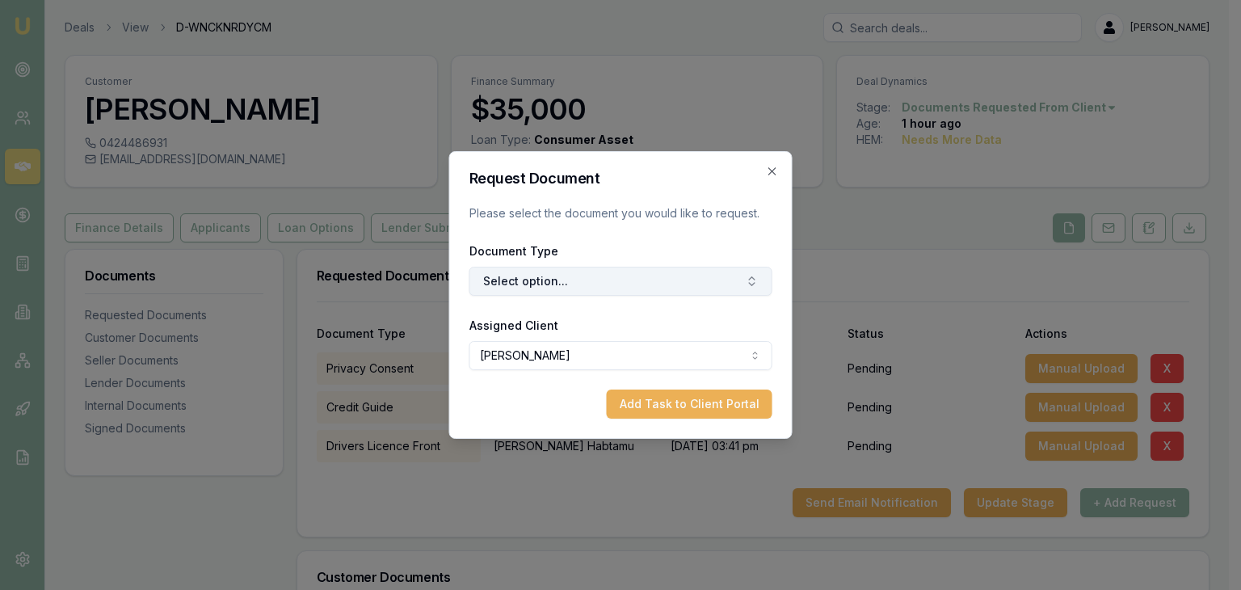
click at [654, 288] on button "Select option..." at bounding box center [620, 281] width 303 height 29
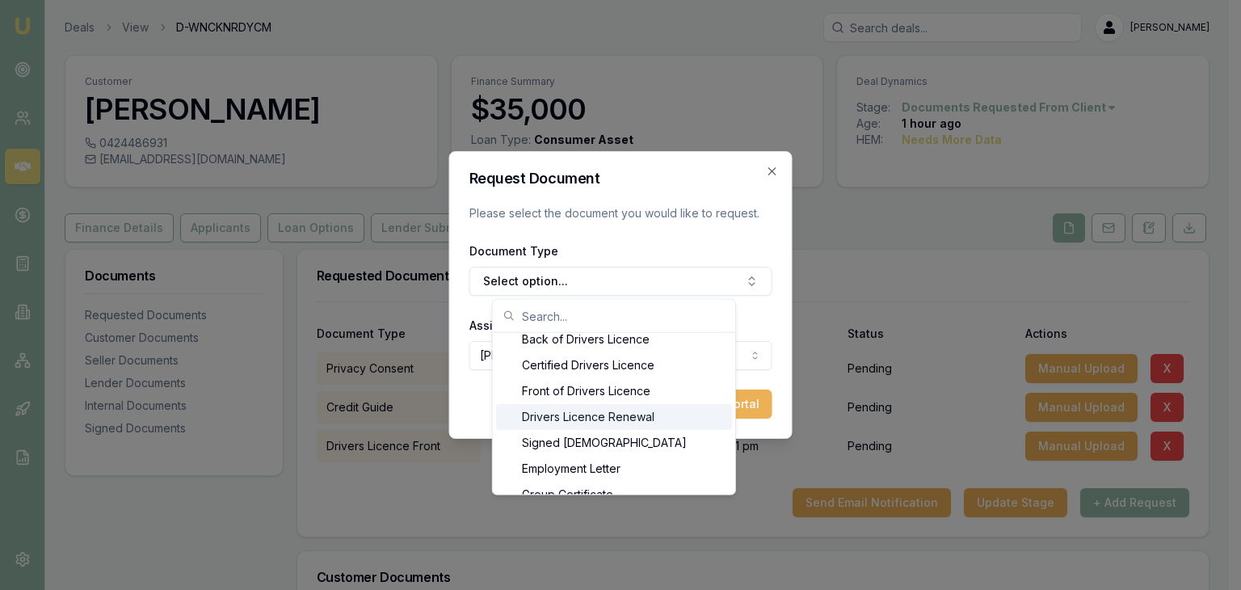
scroll to position [840, 0]
click at [626, 333] on div "Back of Drivers Licence" at bounding box center [614, 336] width 236 height 26
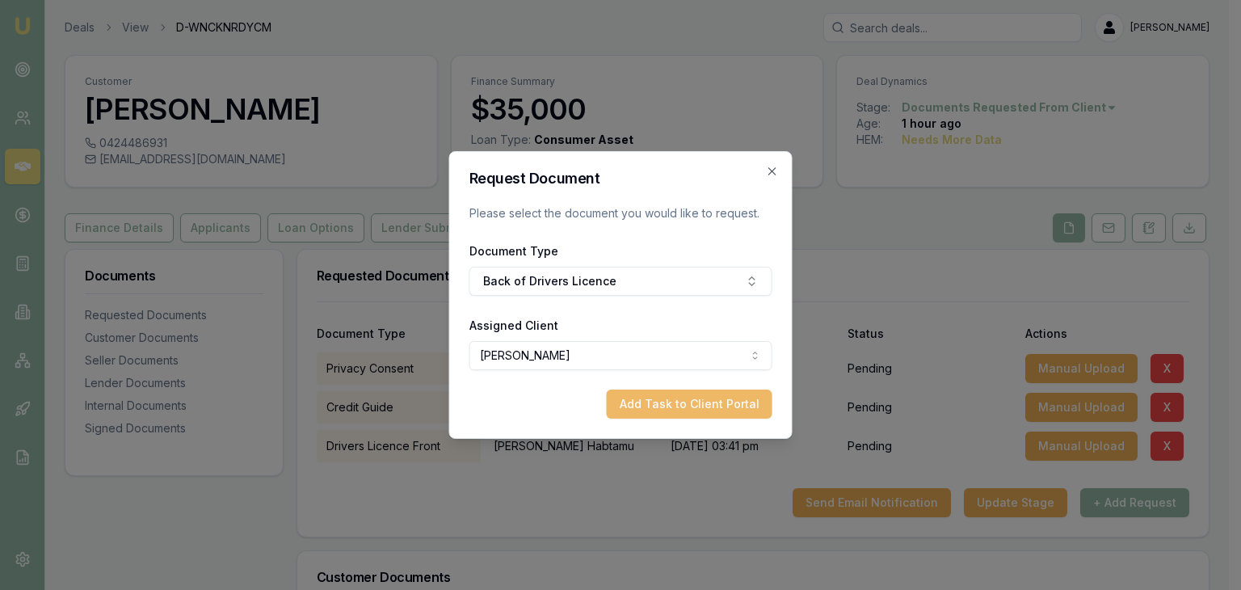
click at [651, 406] on button "Add Task to Client Portal" at bounding box center [690, 403] width 166 height 29
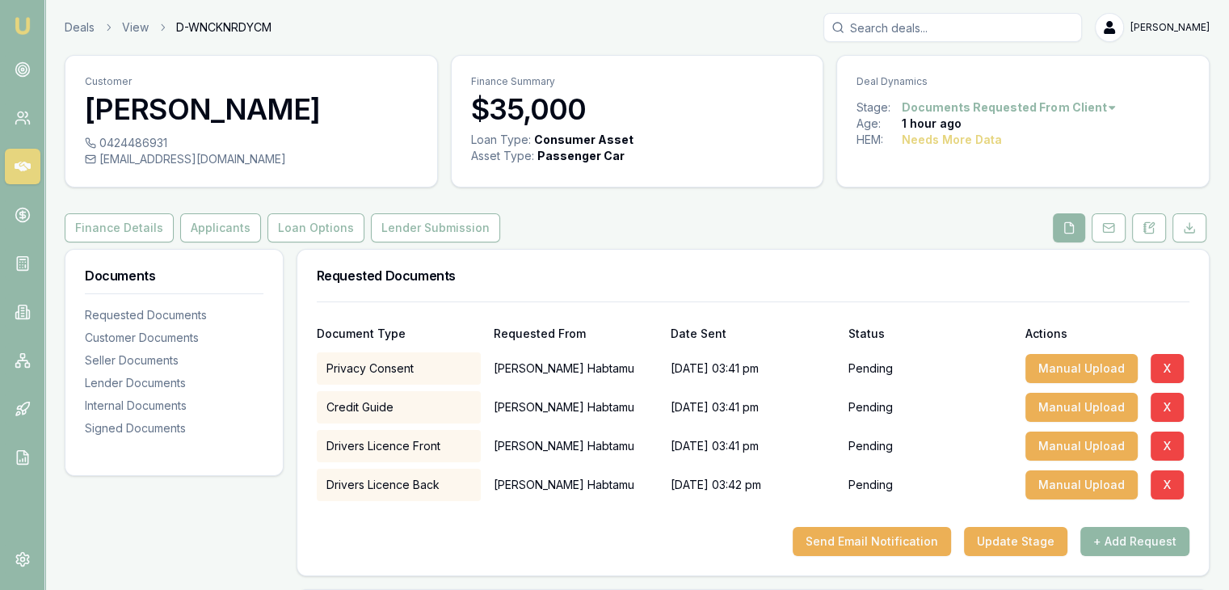
click at [1121, 538] on button "+ Add Request" at bounding box center [1134, 541] width 109 height 29
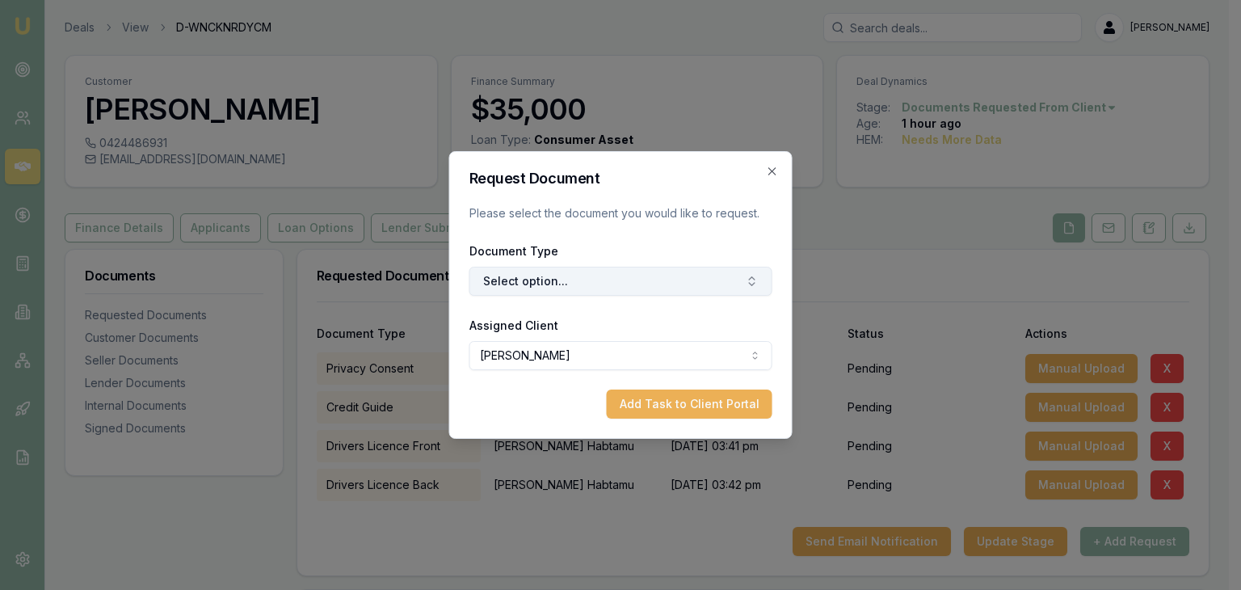
click at [746, 276] on icon "button" at bounding box center [752, 281] width 13 height 13
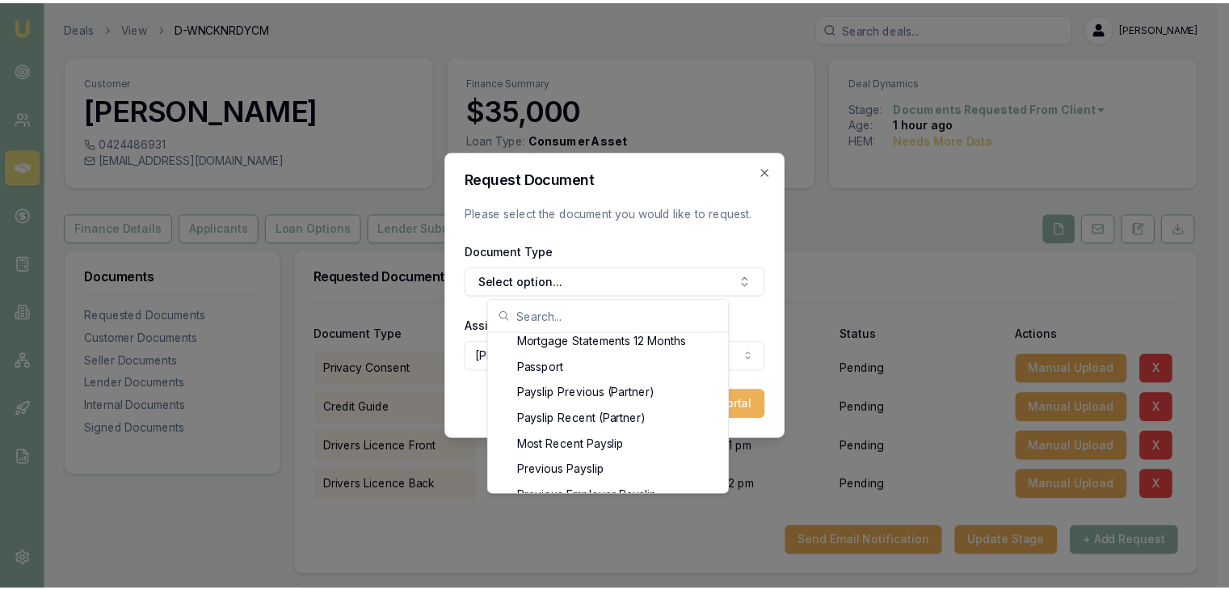
scroll to position [1340, 0]
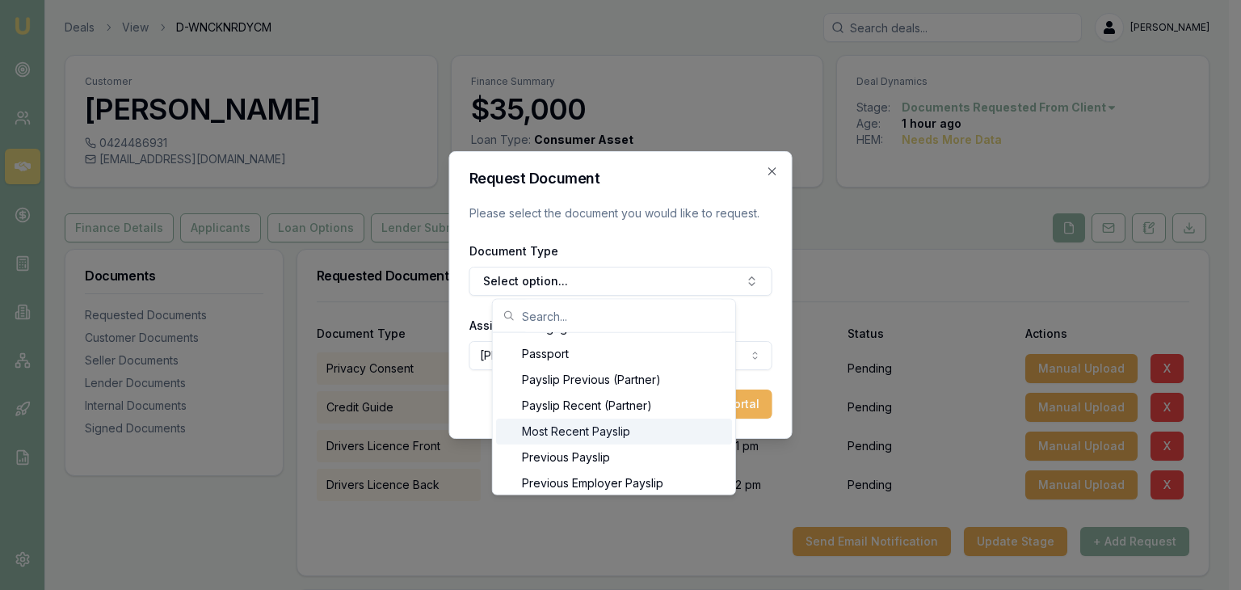
click at [572, 431] on div "Most Recent Payslip" at bounding box center [614, 432] width 236 height 26
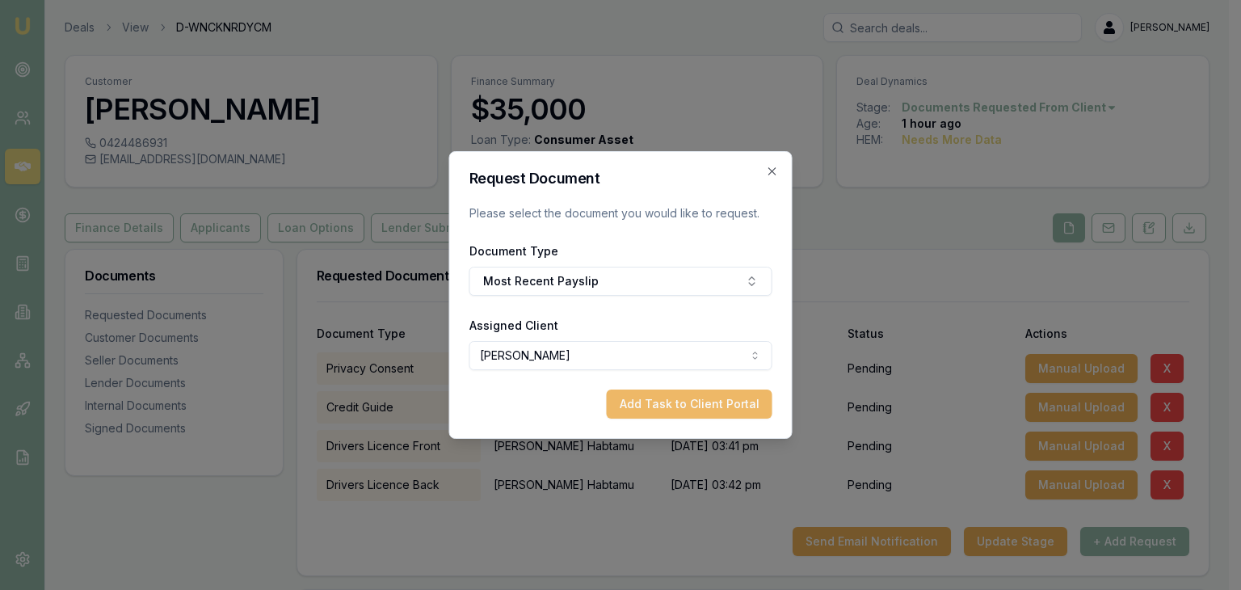
click at [696, 406] on button "Add Task to Client Portal" at bounding box center [690, 403] width 166 height 29
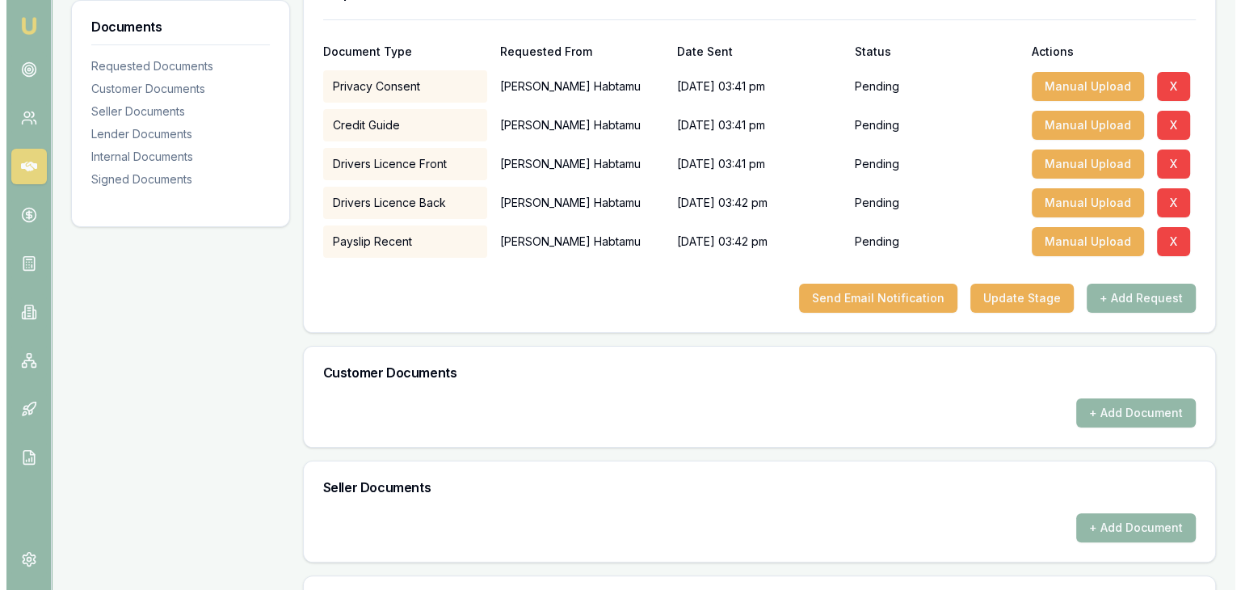
scroll to position [323, 0]
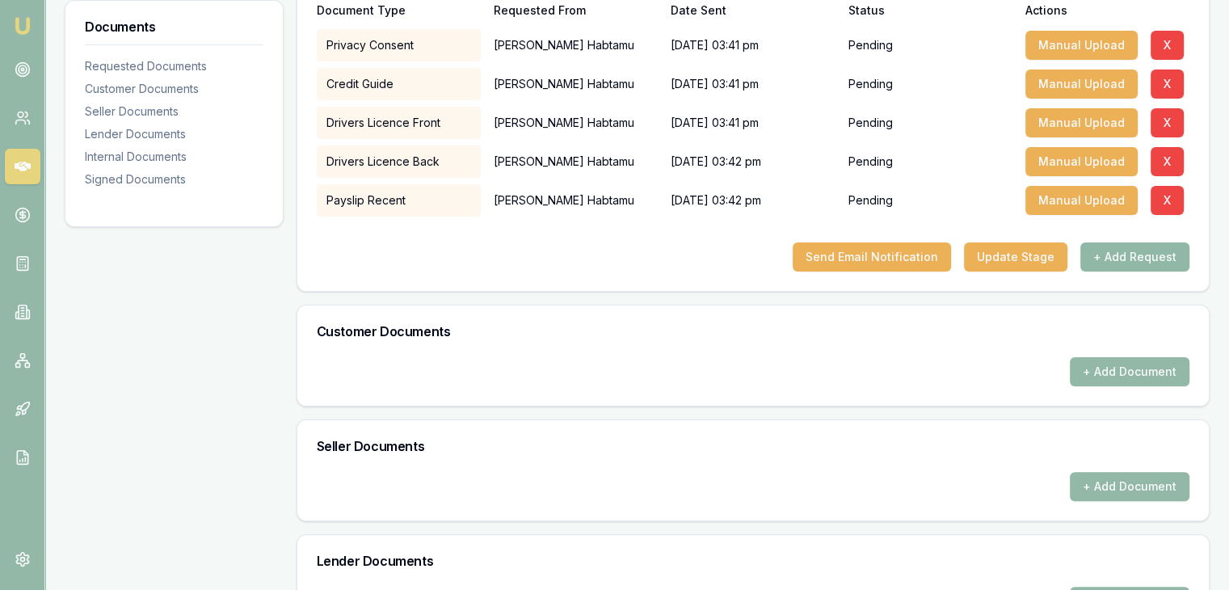
click at [1142, 253] on button "+ Add Request" at bounding box center [1134, 256] width 109 height 29
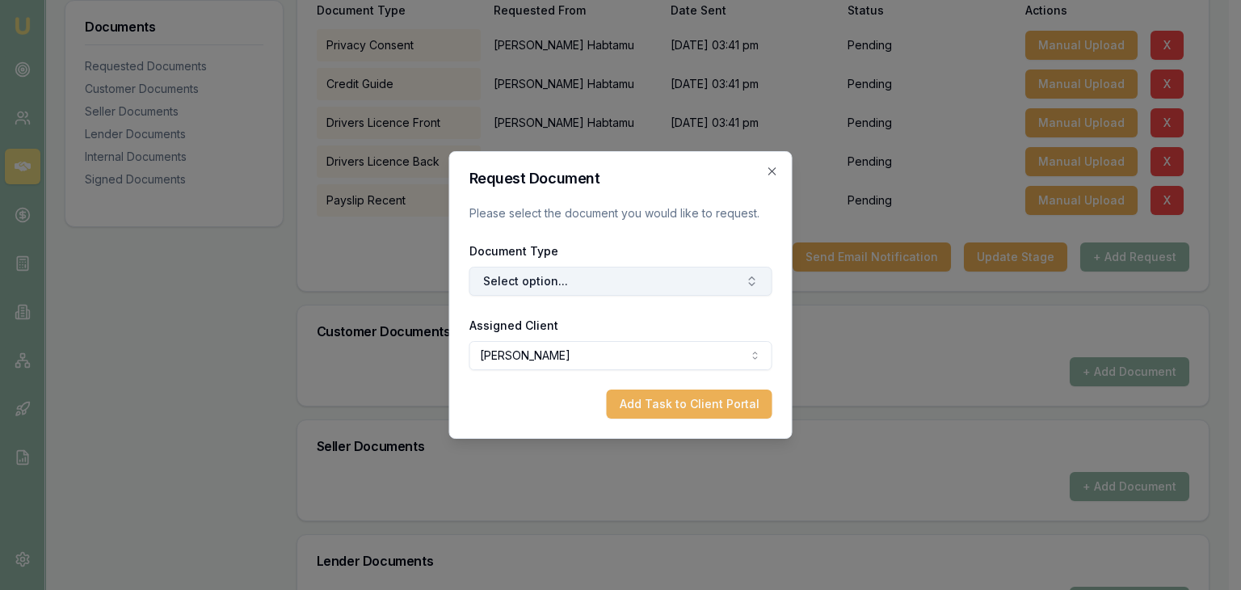
click at [753, 277] on icon "button" at bounding box center [752, 278] width 6 height 2
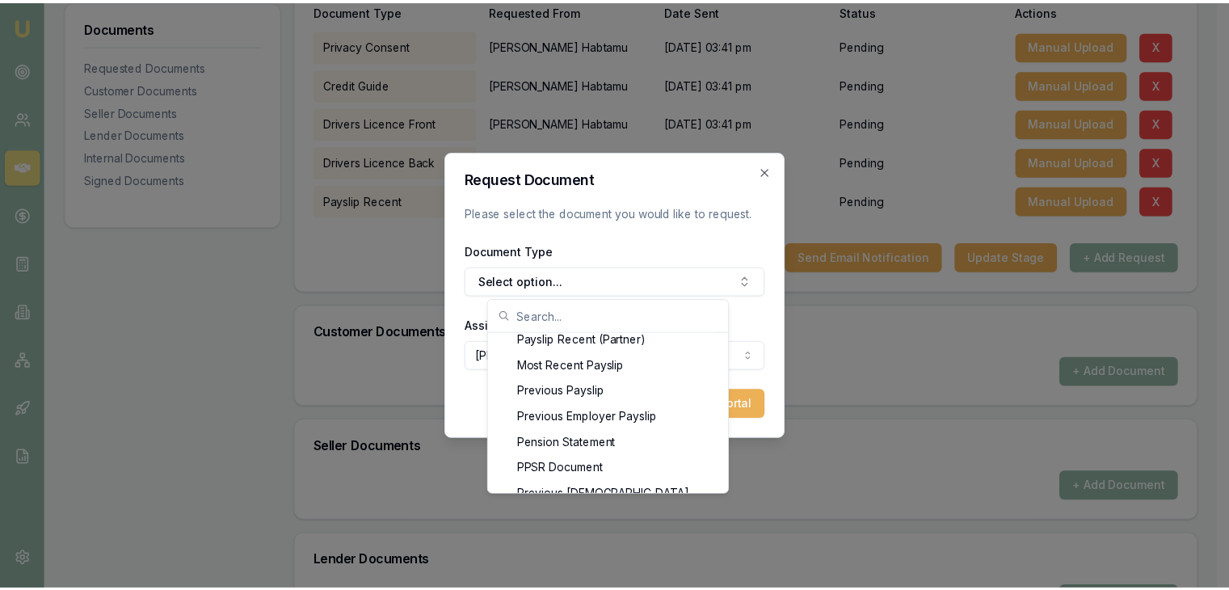
scroll to position [1419, 0]
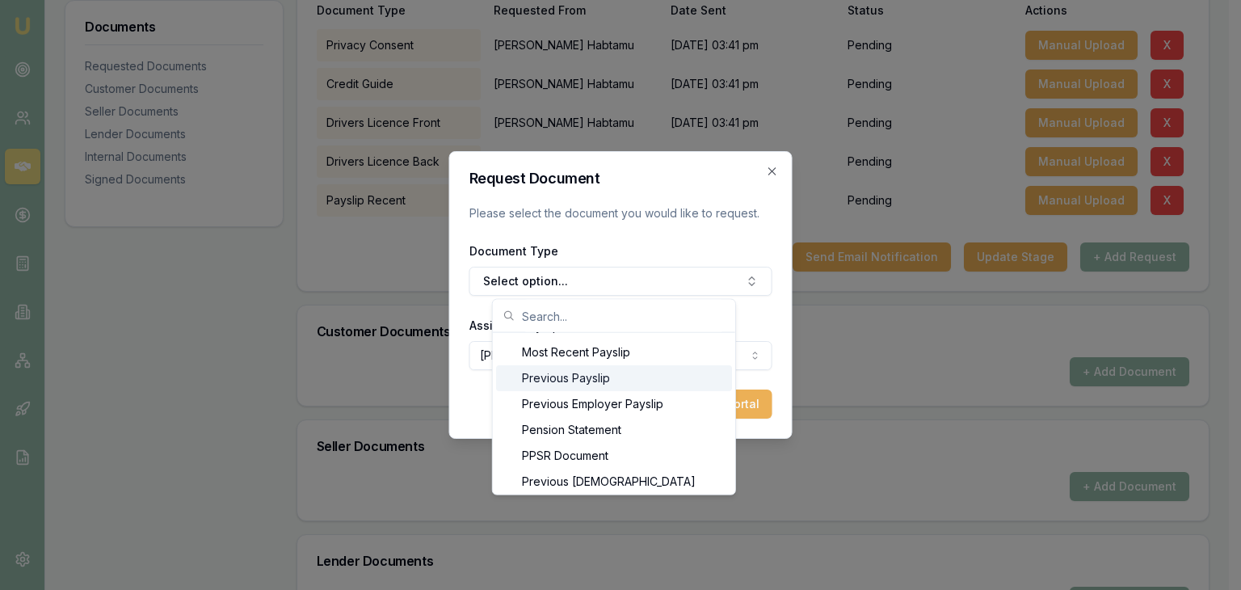
click at [579, 379] on div "Previous Payslip" at bounding box center [614, 378] width 236 height 26
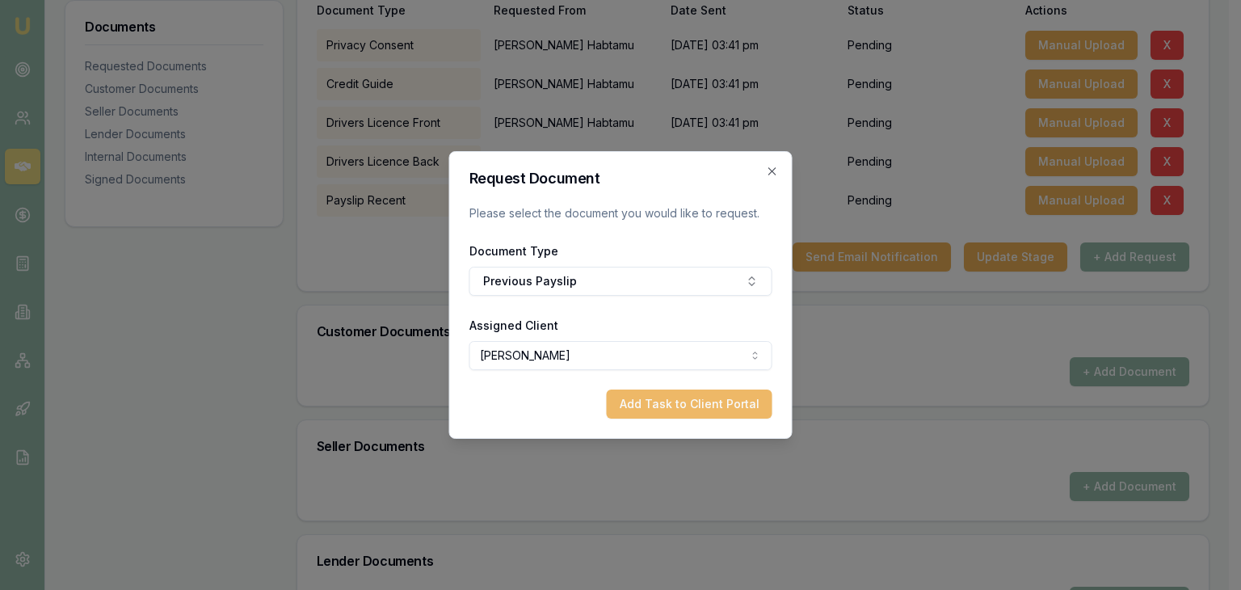
click at [682, 402] on button "Add Task to Client Portal" at bounding box center [690, 403] width 166 height 29
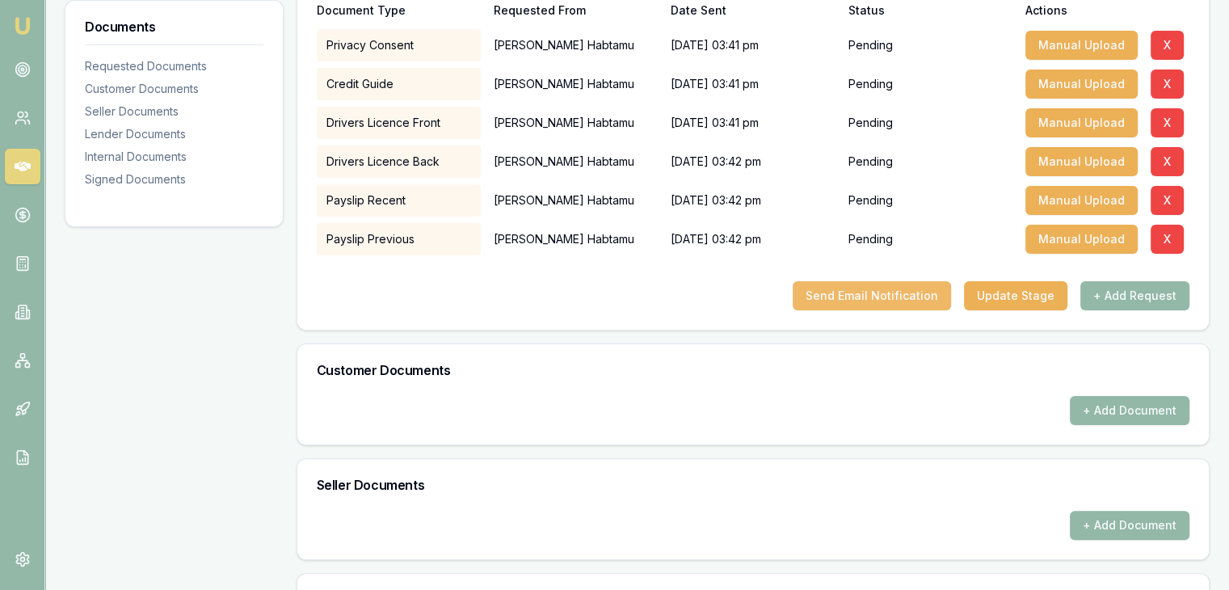
click at [880, 292] on button "Send Email Notification" at bounding box center [872, 295] width 158 height 29
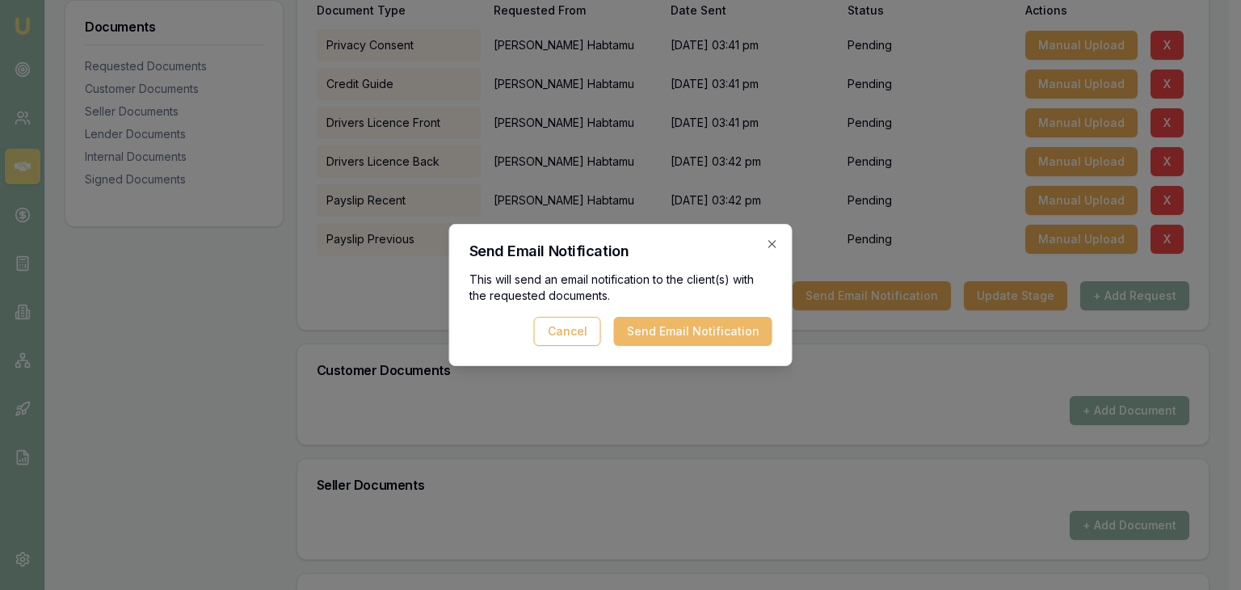
click at [700, 330] on button "Send Email Notification" at bounding box center [693, 331] width 158 height 29
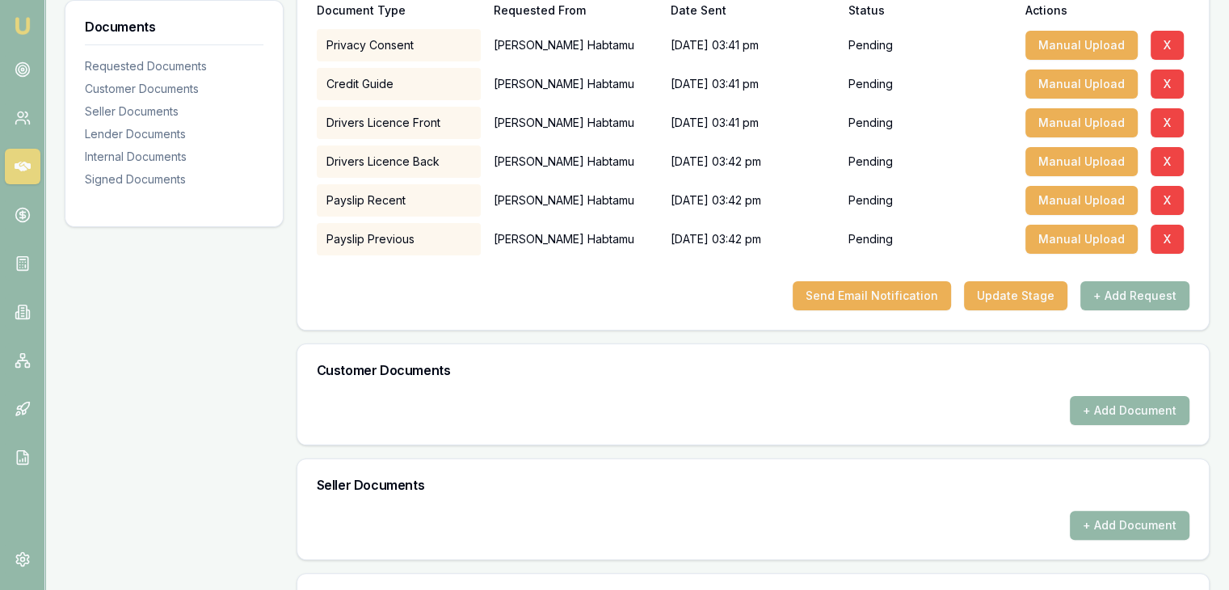
scroll to position [0, 0]
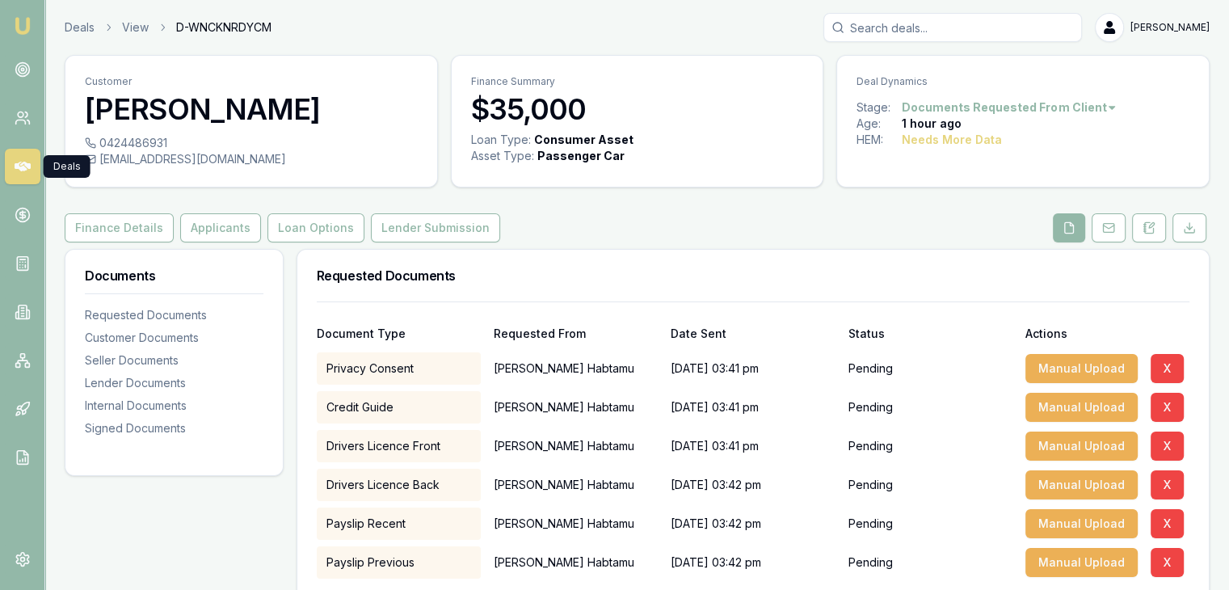
click at [17, 169] on icon at bounding box center [23, 167] width 16 height 10
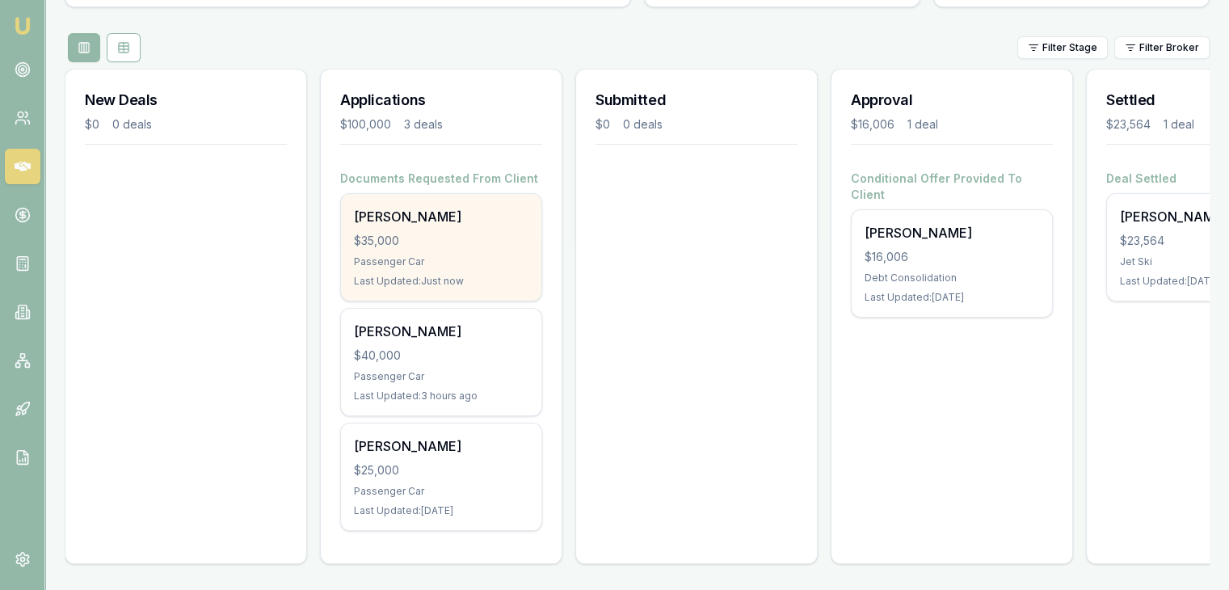
scroll to position [179, 0]
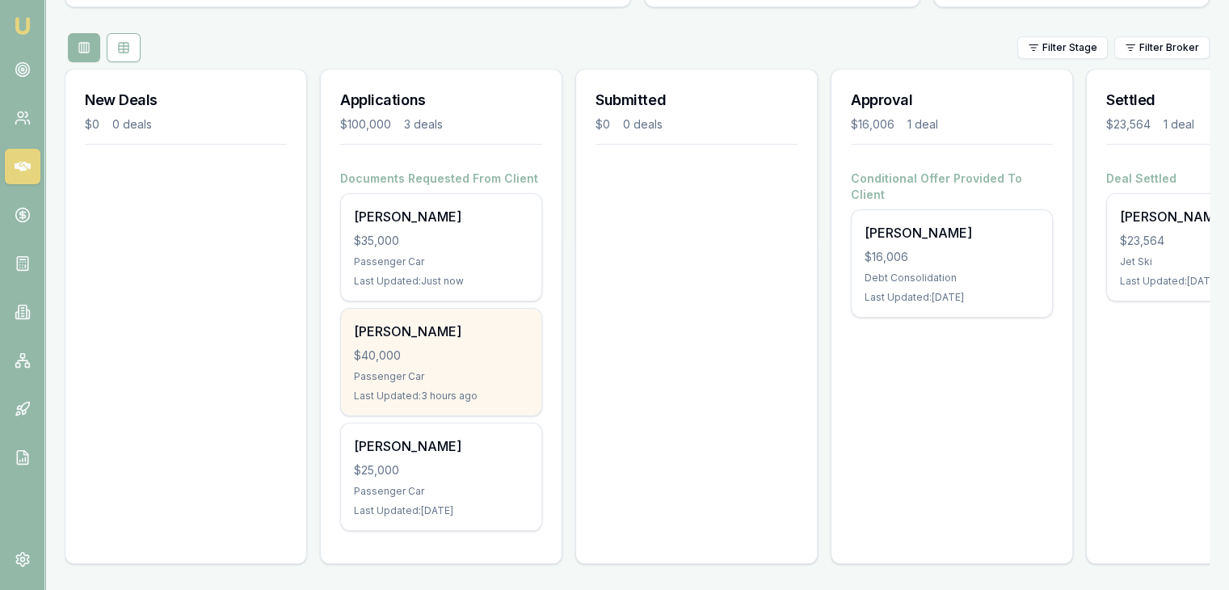
click at [421, 347] on div "$40,000" at bounding box center [441, 355] width 175 height 16
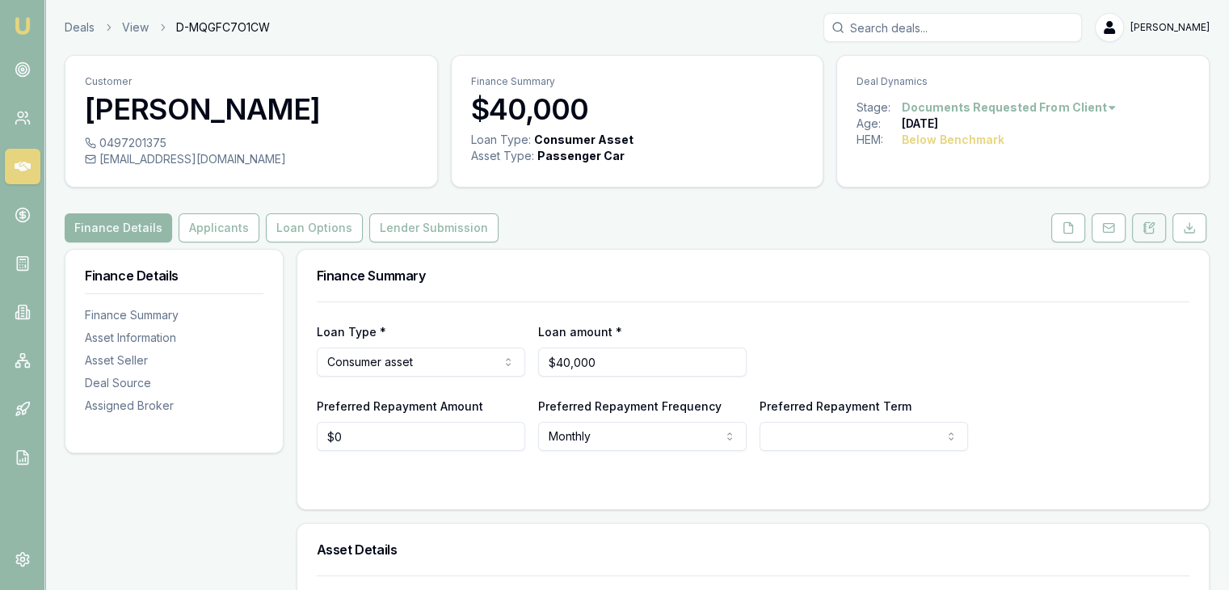
click at [1146, 234] on icon at bounding box center [1148, 227] width 13 height 13
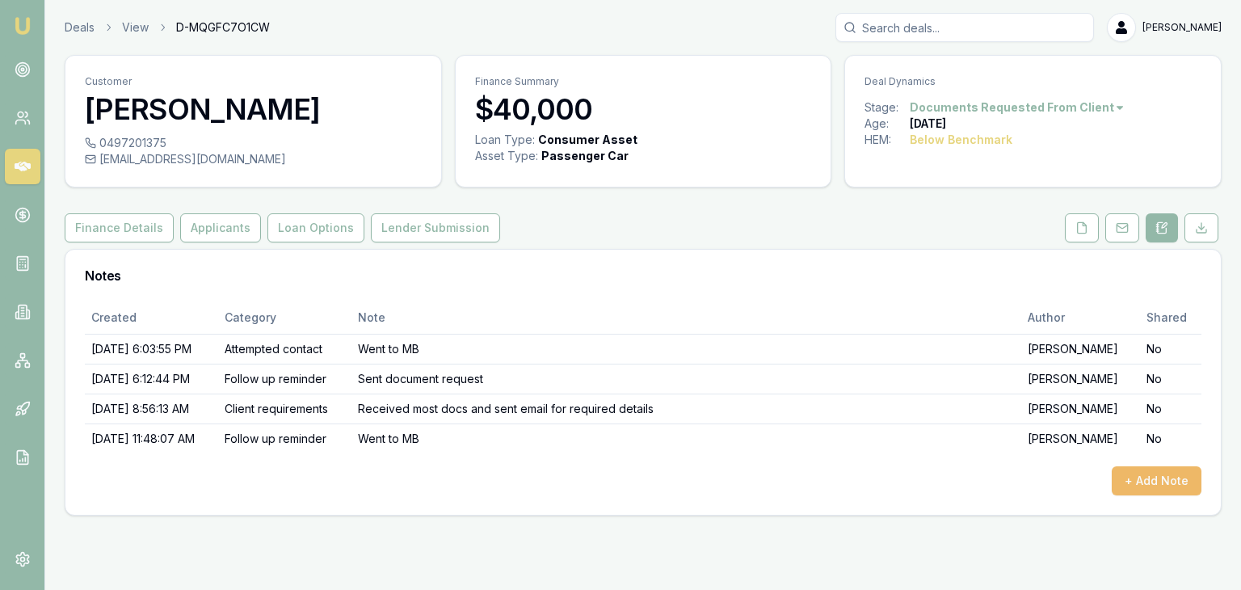
click at [1131, 476] on button "+ Add Note" at bounding box center [1157, 480] width 90 height 29
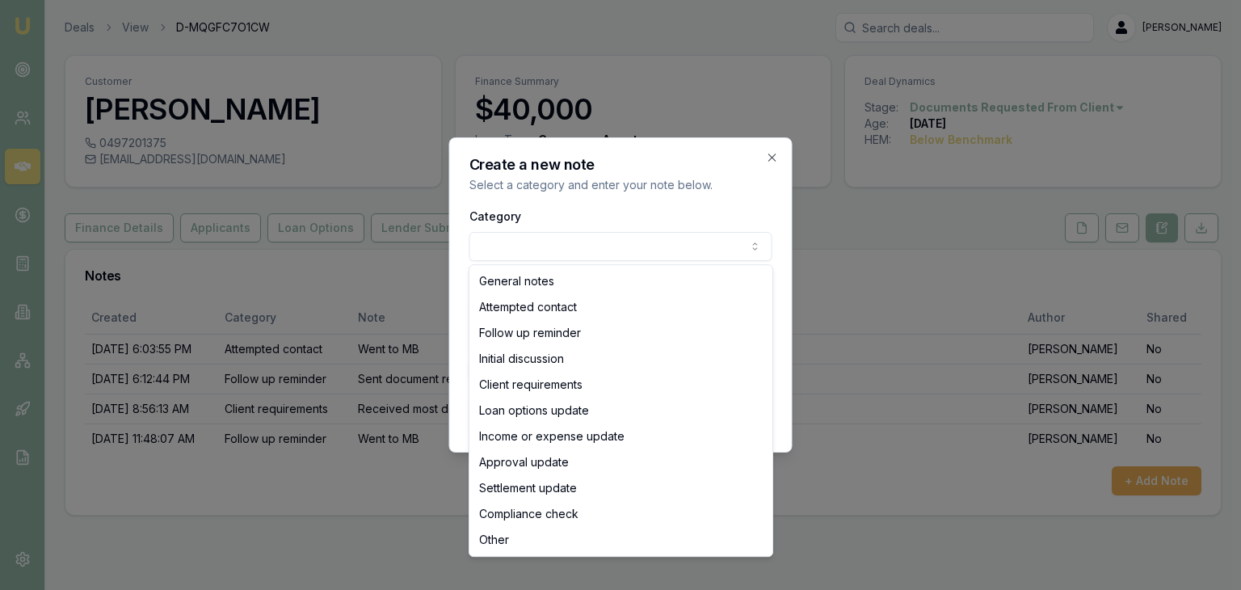
click at [601, 250] on body "Emu Broker Deals View D-MQGFC7O1CW Baron Ketterman Toggle Menu Customer Brendan…" at bounding box center [620, 295] width 1241 height 590
select select "ATTEMPTED_CONTACT"
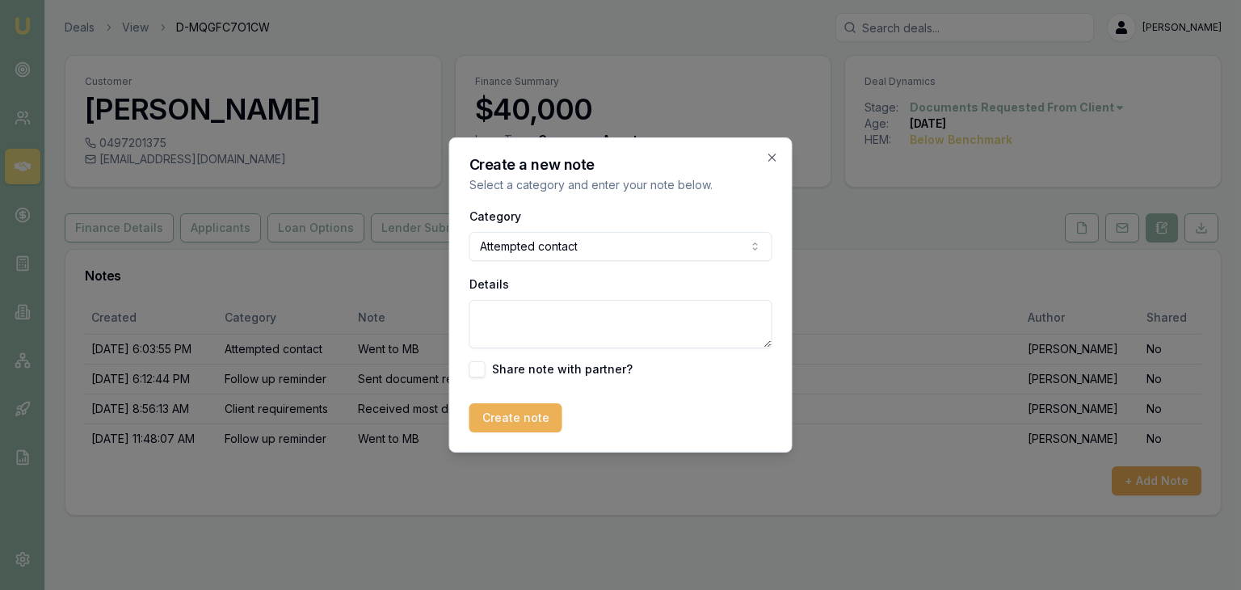
click at [518, 338] on textarea "Details" at bounding box center [620, 324] width 303 height 48
type textarea "Sent SMS and left a message"
click at [506, 409] on button "Create note" at bounding box center [515, 417] width 93 height 29
